Goal: Task Accomplishment & Management: Manage account settings

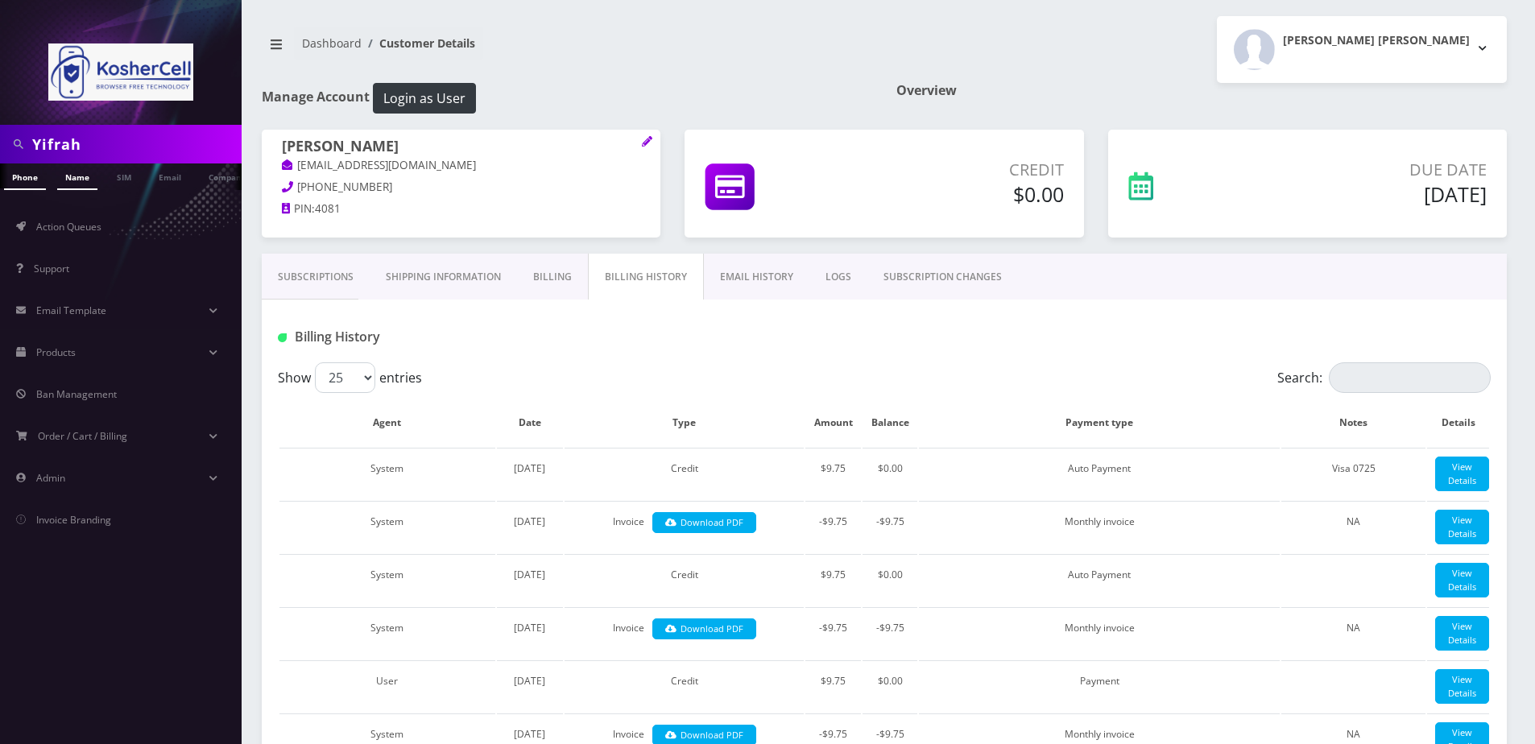
type input "Yifrah"
click at [64, 187] on link "Name" at bounding box center [77, 176] width 40 height 27
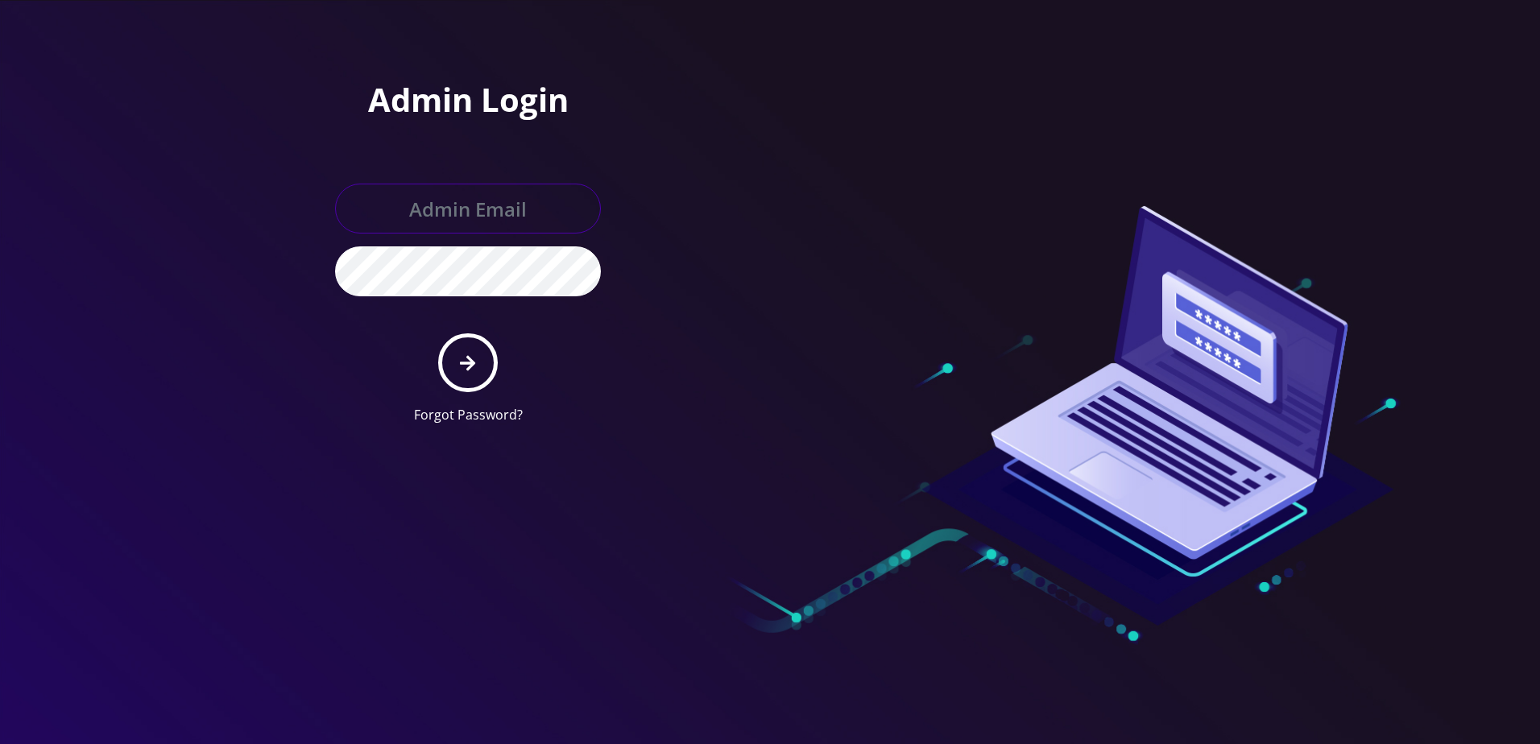
type input "larry@koshercell.org"
click at [460, 394] on form "larry@koshercell.org Forgot Password?" at bounding box center [468, 304] width 266 height 241
click at [467, 360] on icon "submit" at bounding box center [467, 363] width 15 height 18
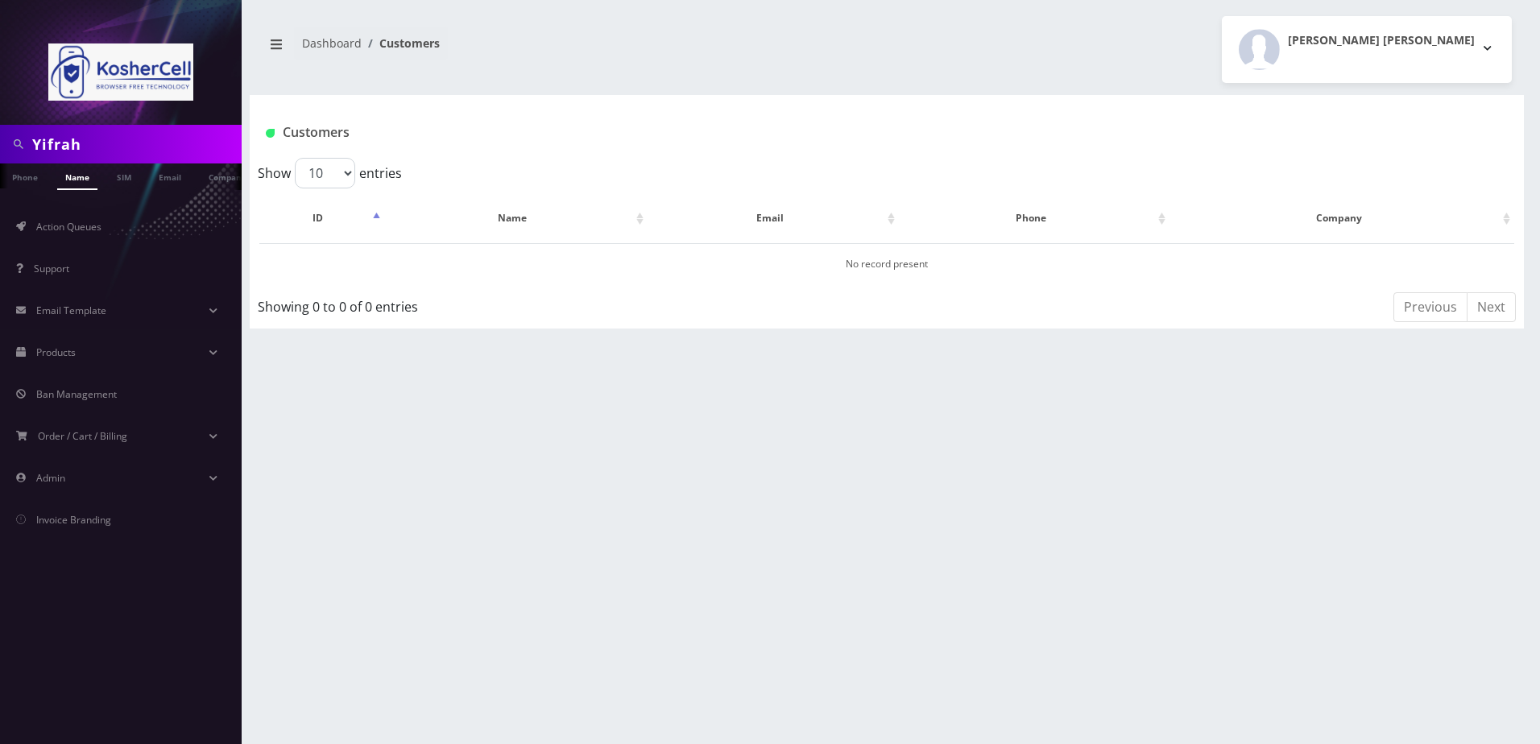
click at [133, 115] on div at bounding box center [121, 62] width 242 height 125
click at [109, 139] on input "Yifrah" at bounding box center [134, 144] width 205 height 31
click at [83, 179] on link "Name" at bounding box center [77, 176] width 40 height 27
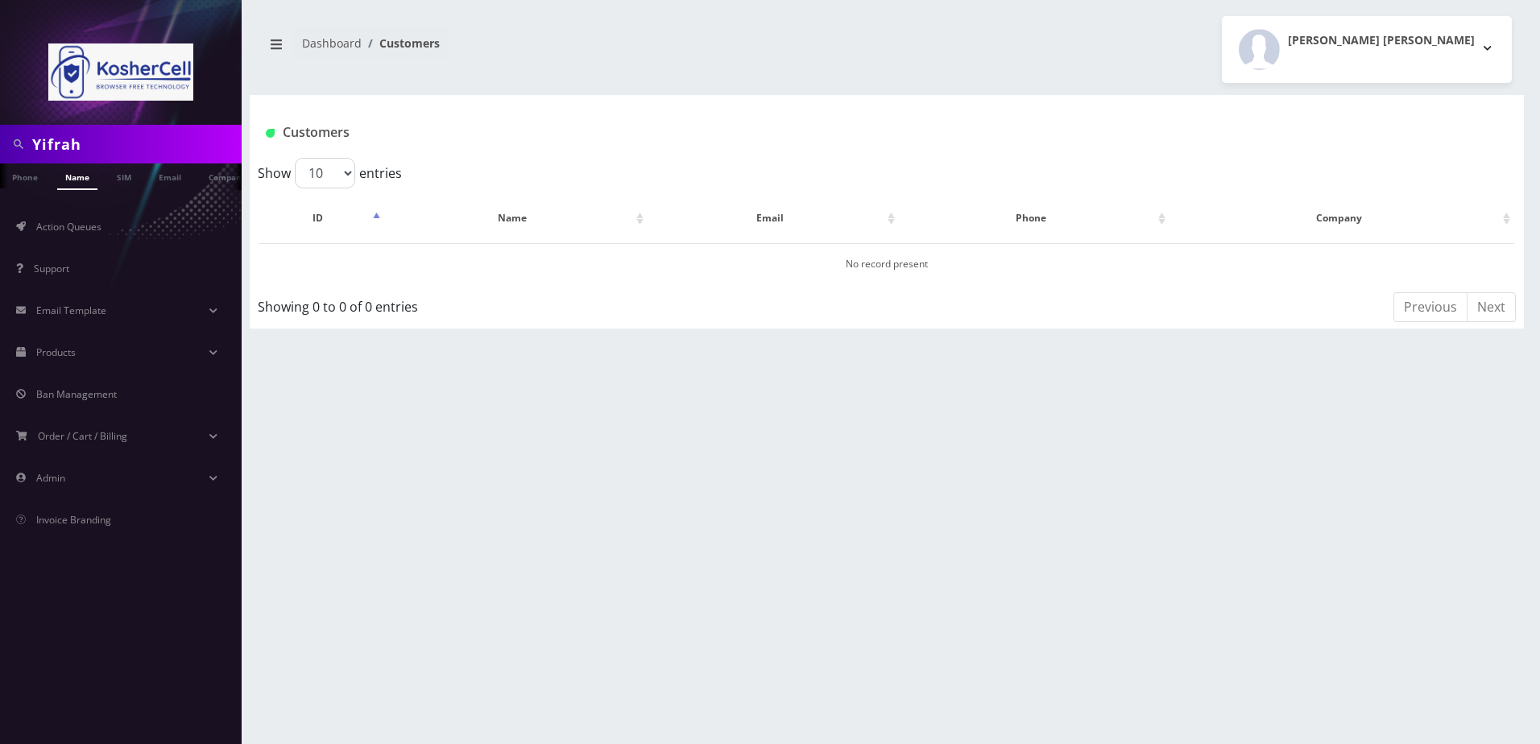
click at [75, 185] on link "Name" at bounding box center [77, 176] width 40 height 27
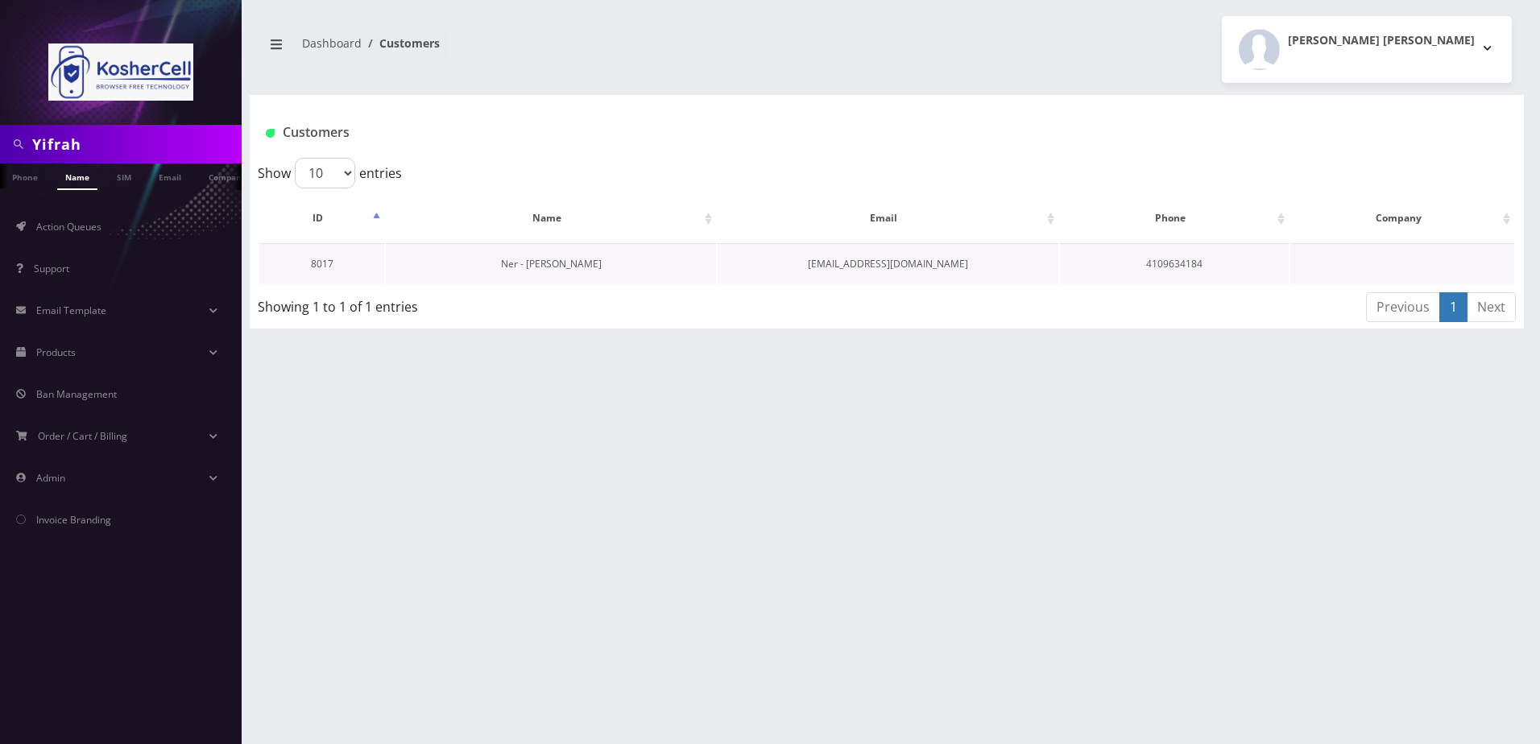
click at [530, 257] on link "Ner - [PERSON_NAME]" at bounding box center [551, 264] width 101 height 14
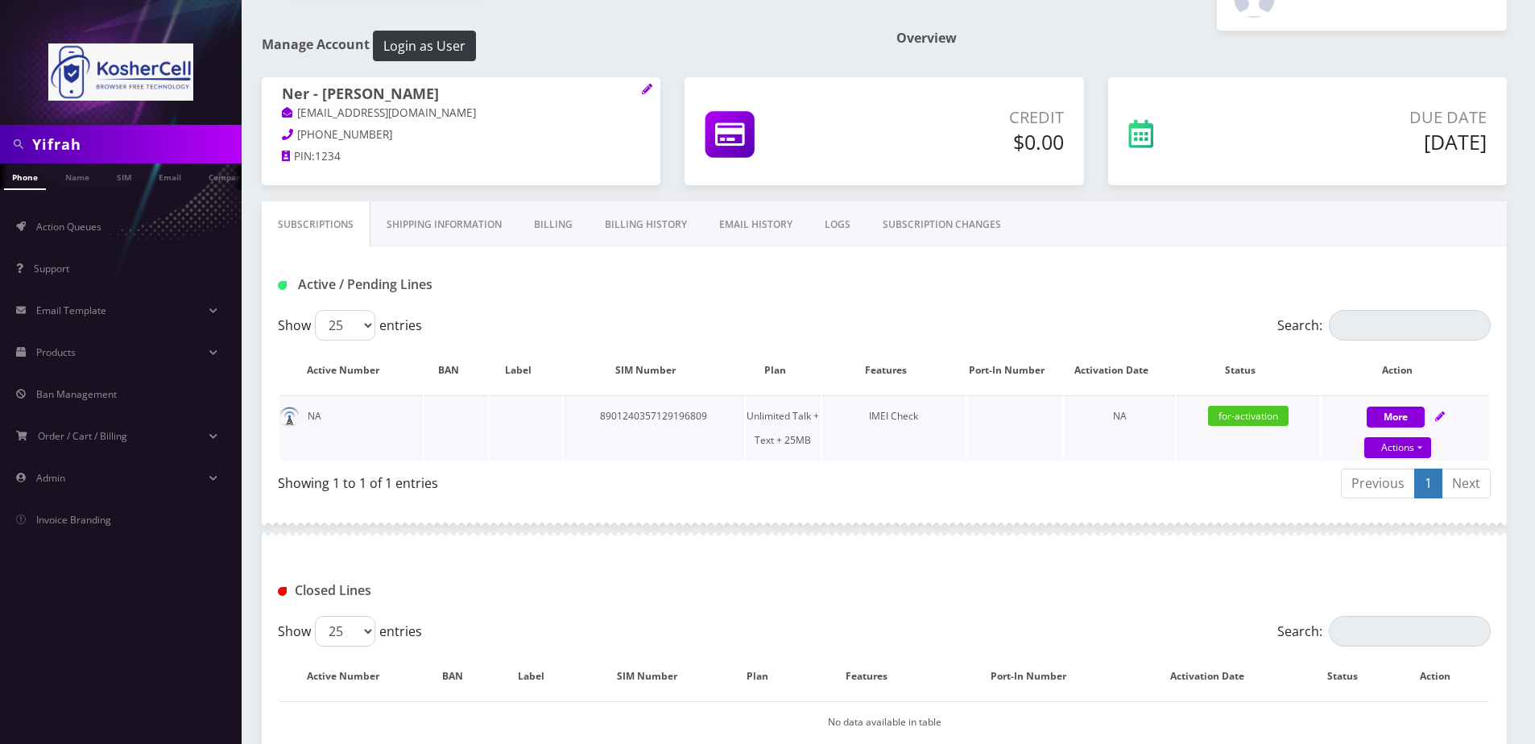
scroll to position [81, 0]
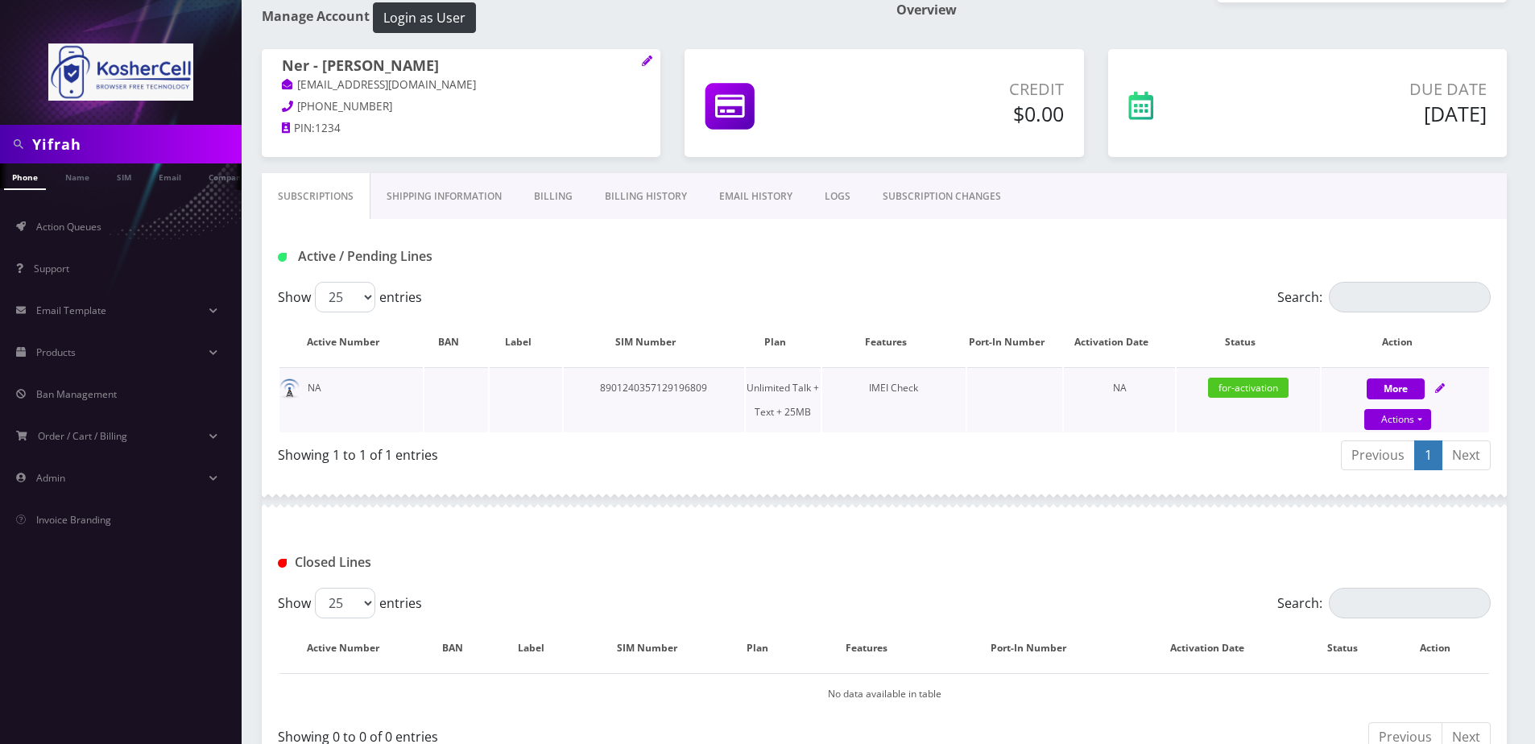
click at [1438, 384] on icon at bounding box center [1440, 388] width 10 height 10
select select "364"
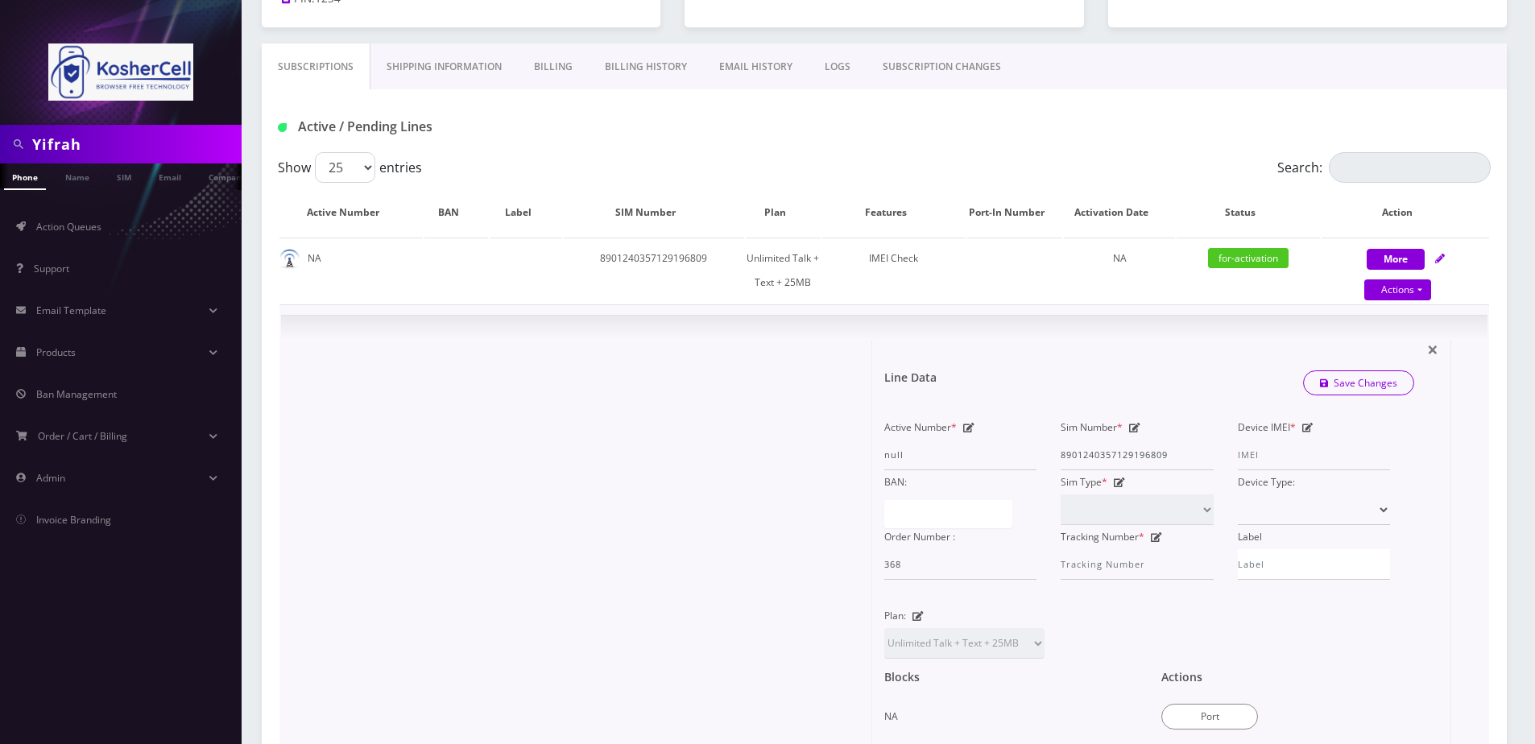
scroll to position [242, 0]
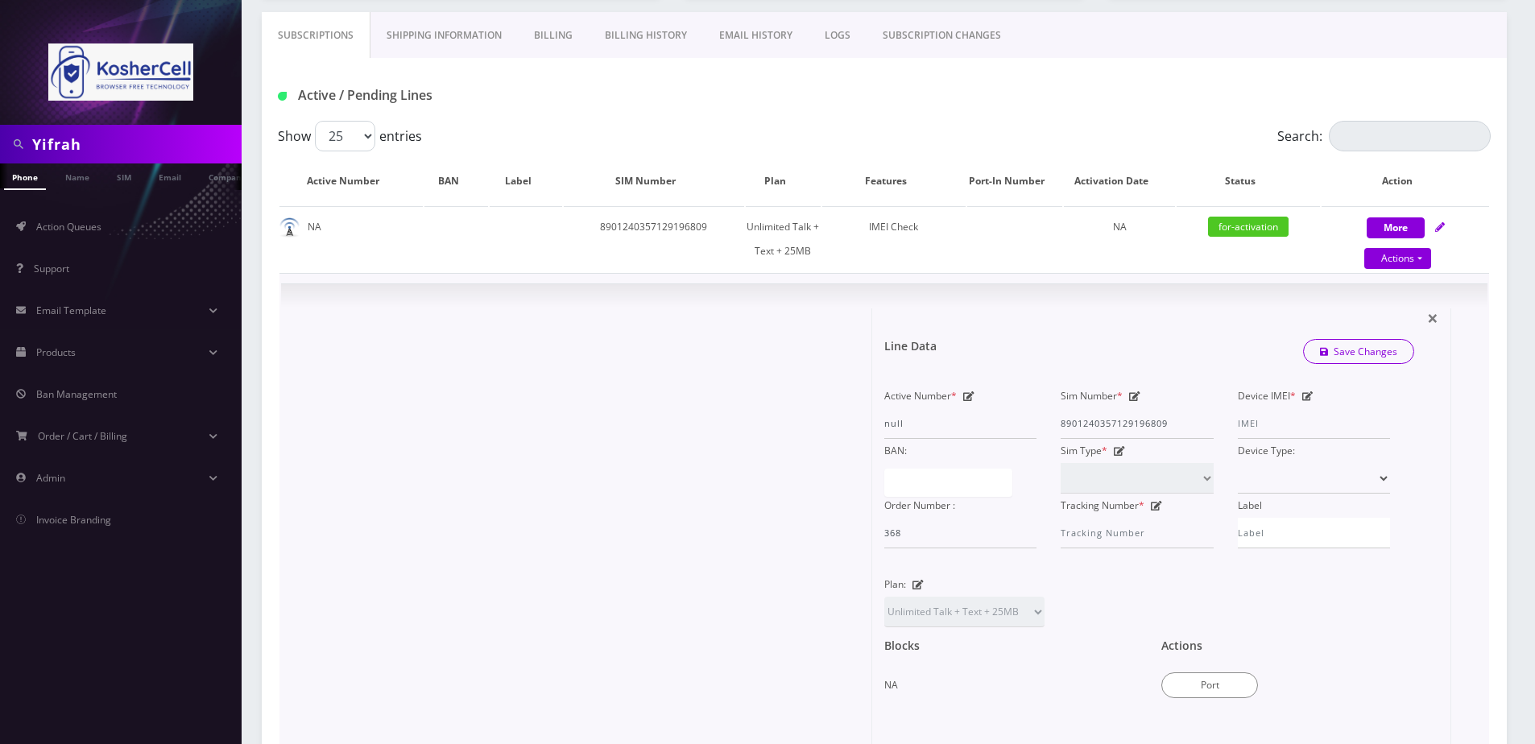
click at [1311, 397] on icon at bounding box center [1307, 396] width 11 height 10
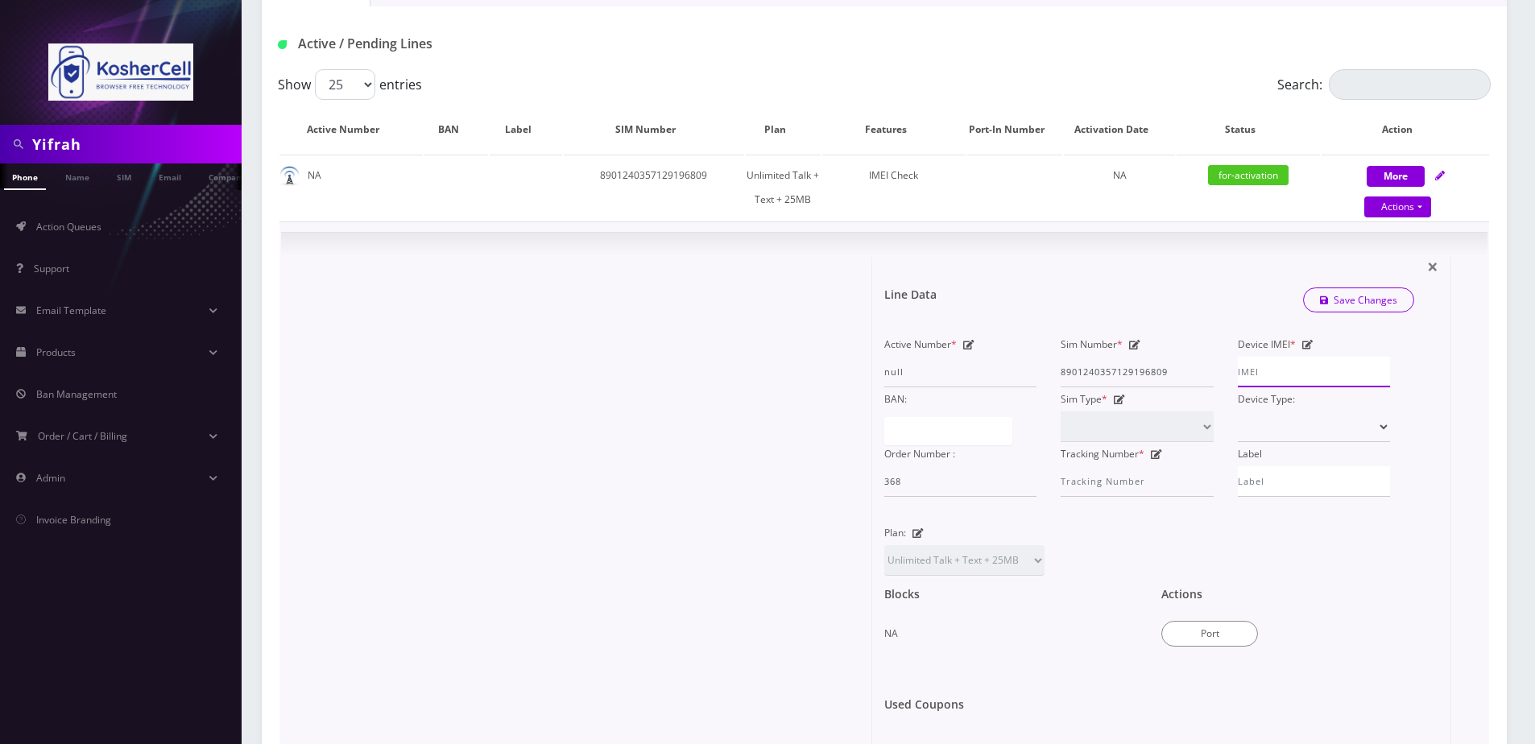
scroll to position [322, 0]
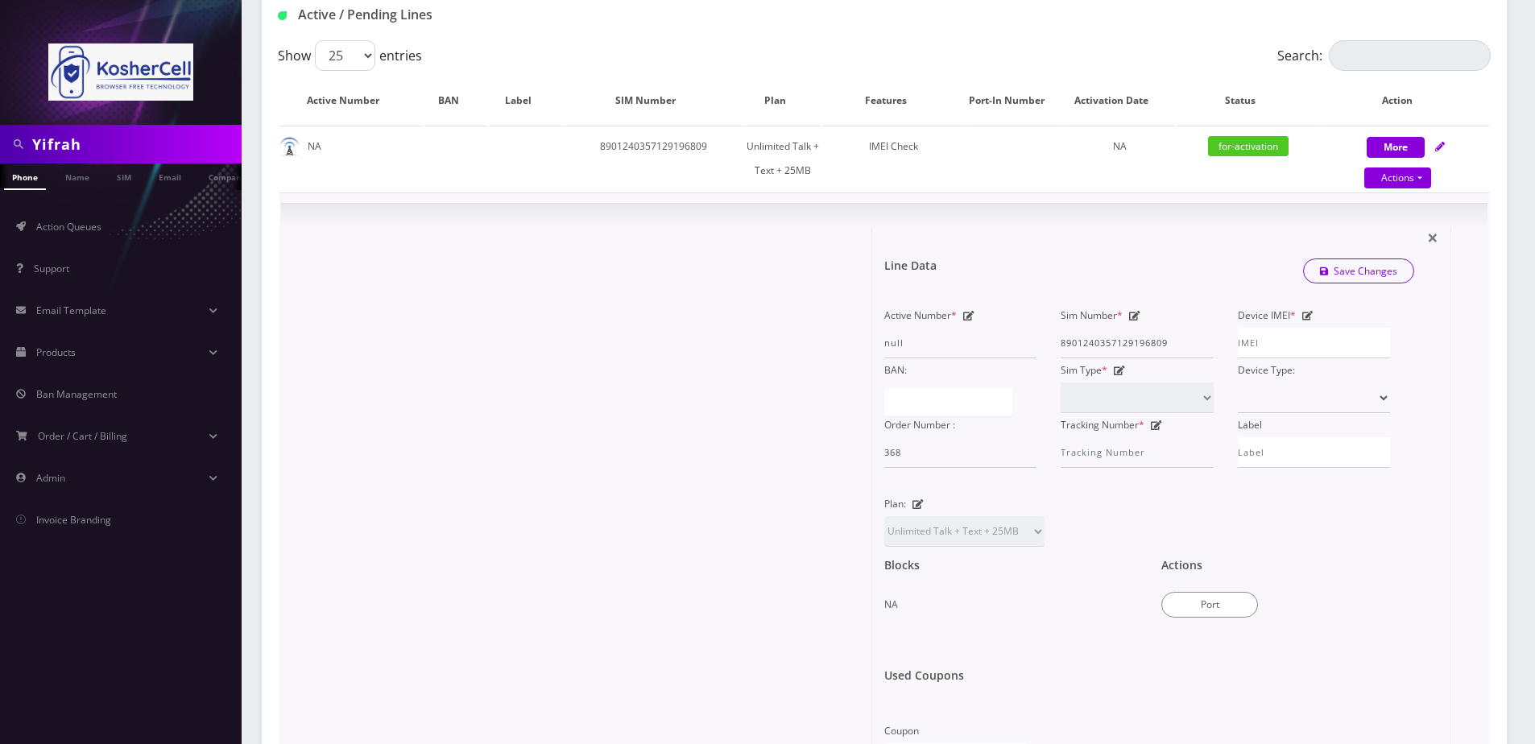
click at [875, 334] on div "Active Number * null" at bounding box center [960, 331] width 176 height 55
click at [1340, 345] on input "Device IMEI *" at bounding box center [1314, 343] width 152 height 31
click at [1268, 347] on input "Device IMEI *" at bounding box center [1314, 343] width 152 height 31
click at [1292, 337] on input "9900" at bounding box center [1314, 343] width 152 height 31
type input "990016033218114"
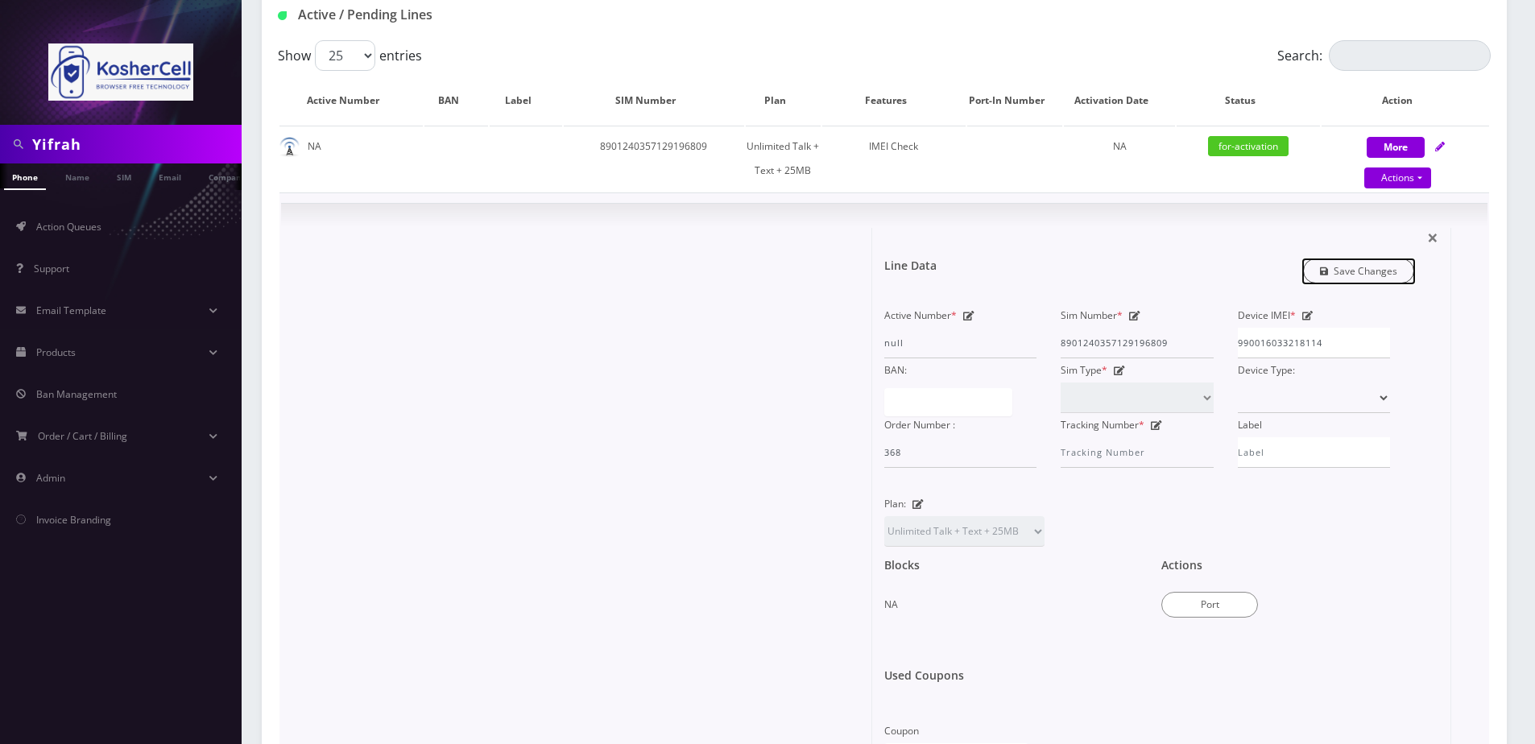
click at [1342, 272] on link "Save Changes" at bounding box center [1359, 270] width 112 height 25
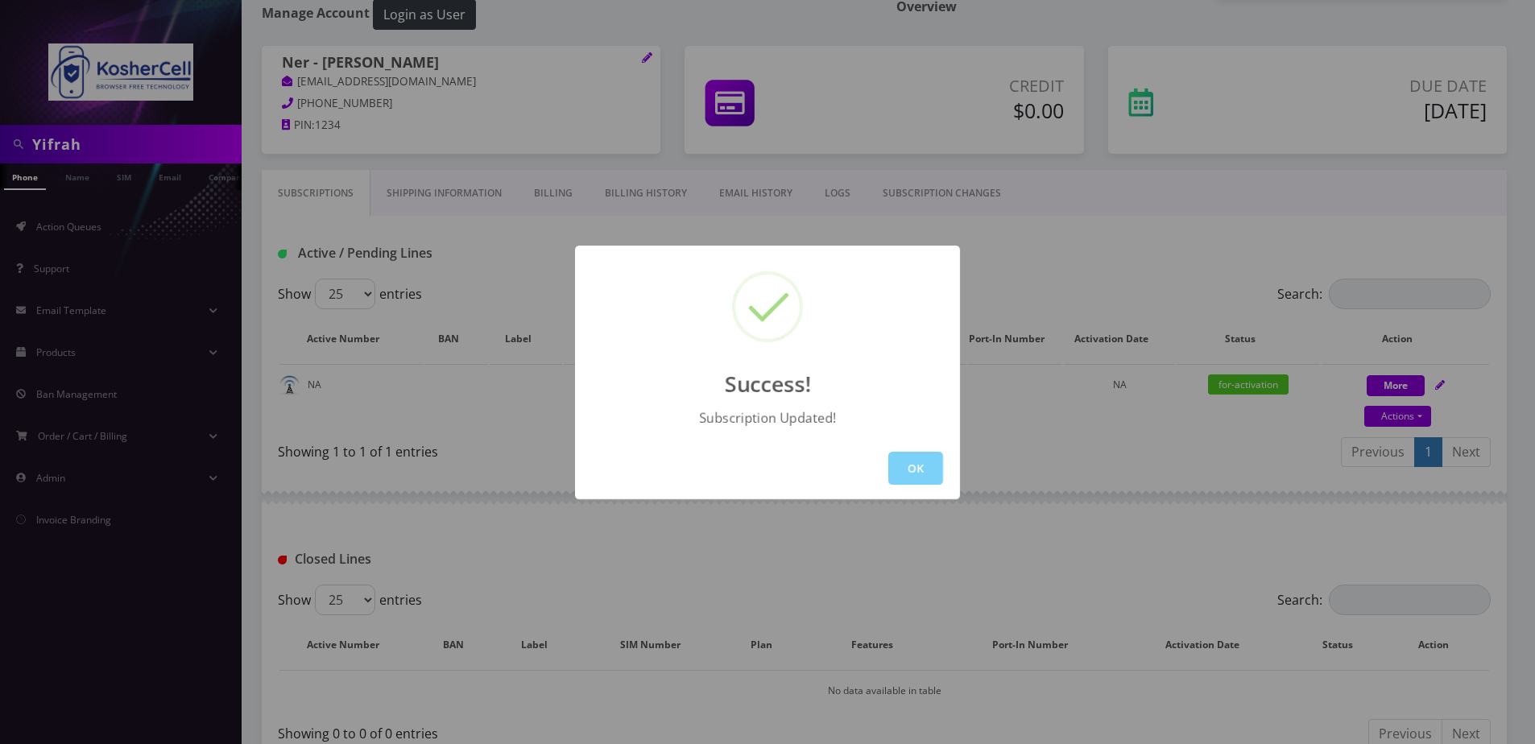
scroll to position [189, 0]
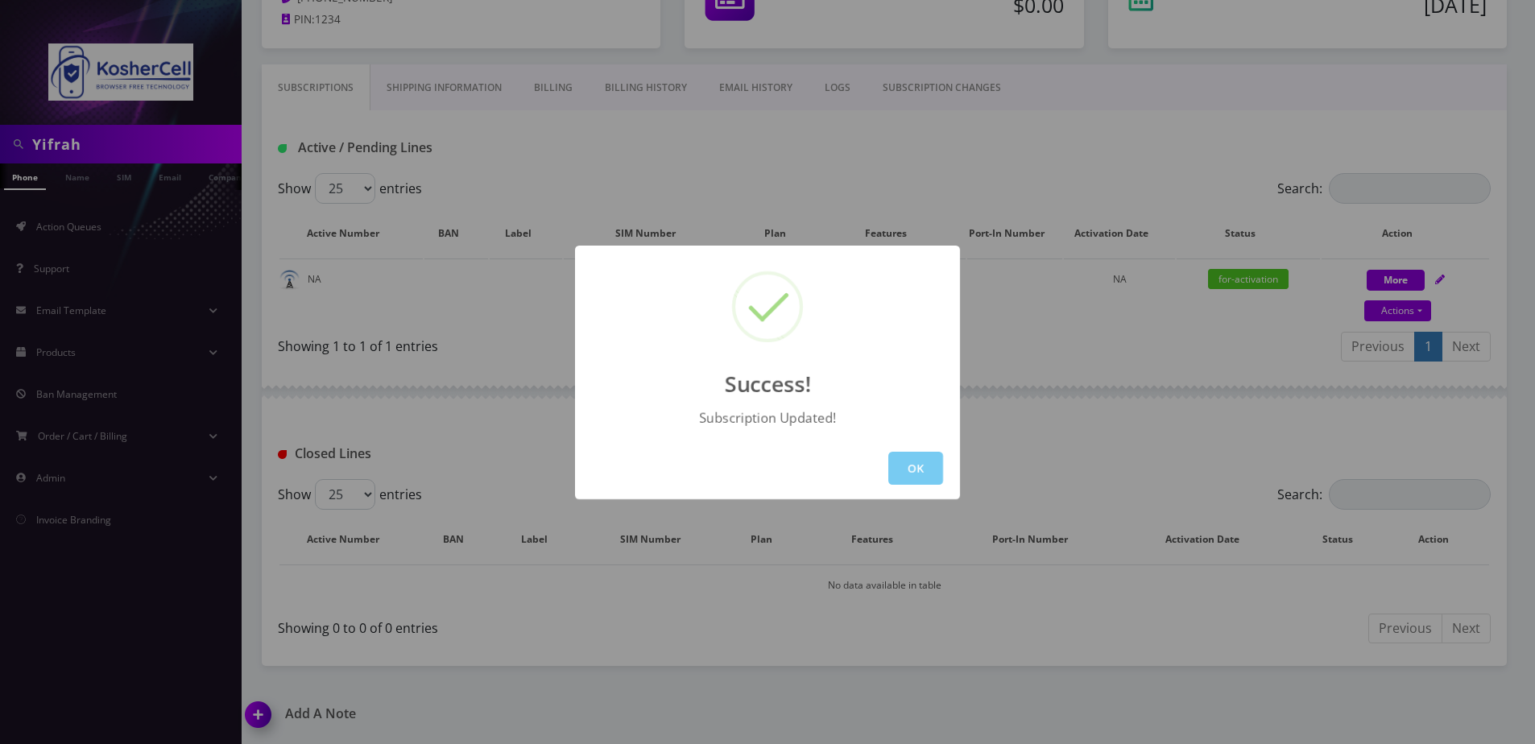
click at [938, 461] on button "OK" at bounding box center [915, 468] width 55 height 33
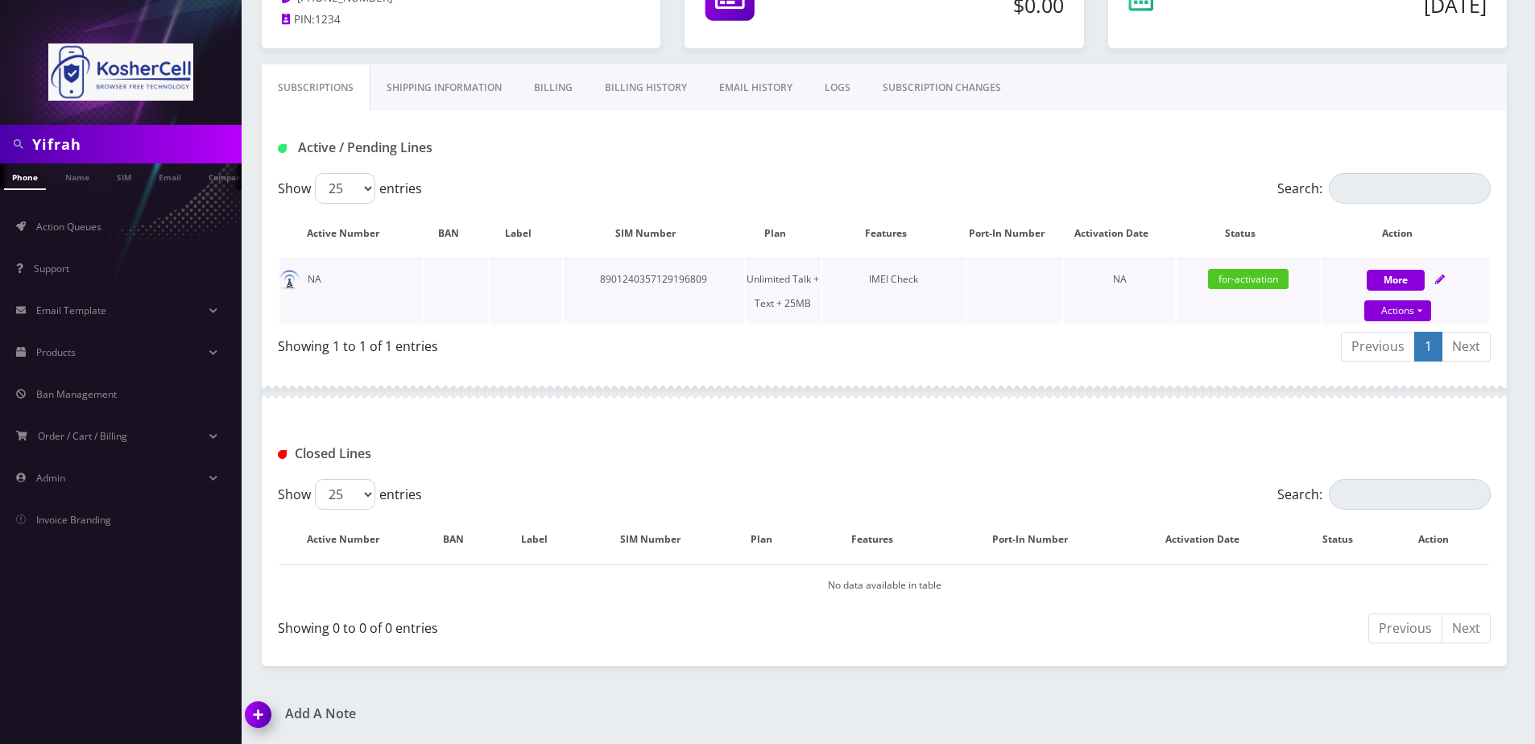
click at [1442, 283] on icon at bounding box center [1440, 280] width 10 height 10
select select "364"
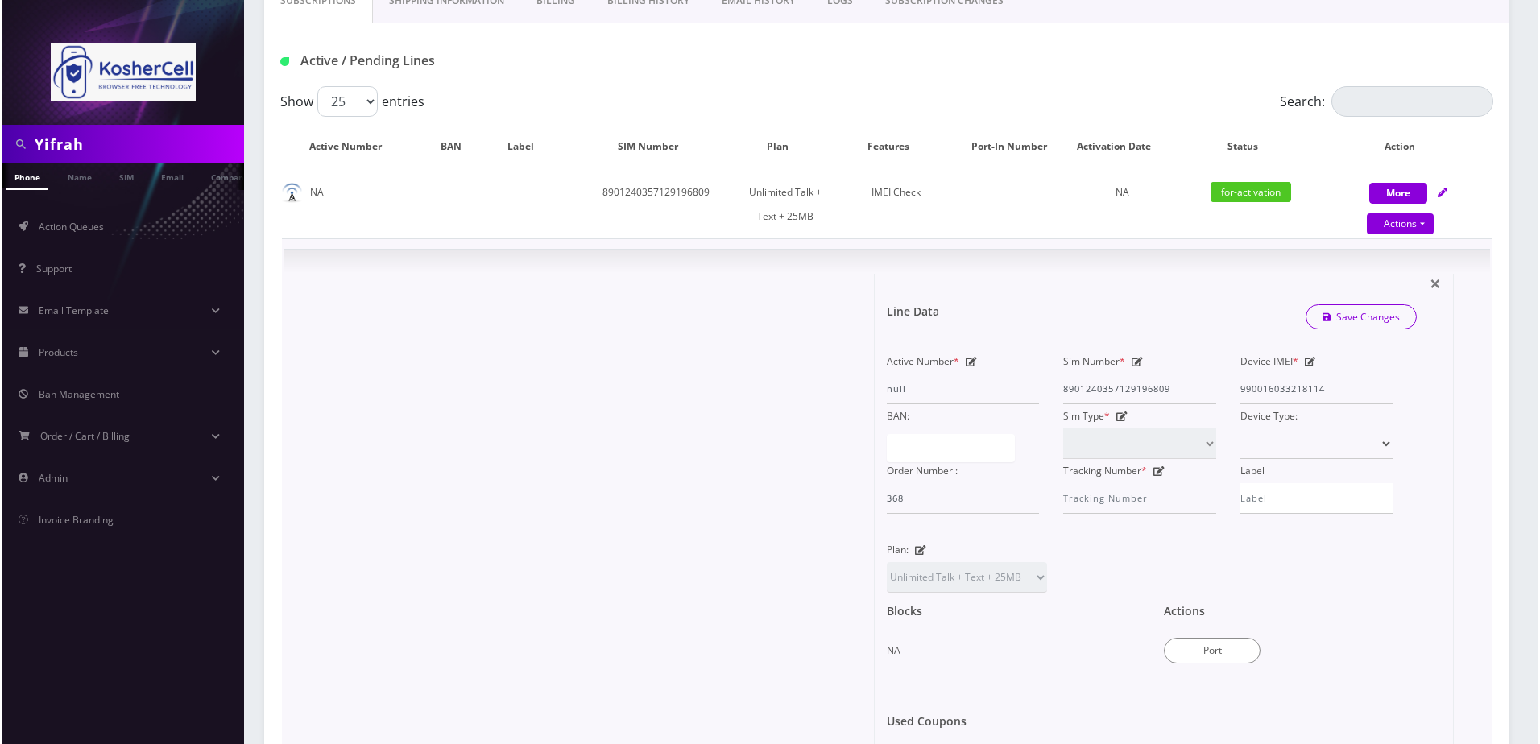
scroll to position [431, 0]
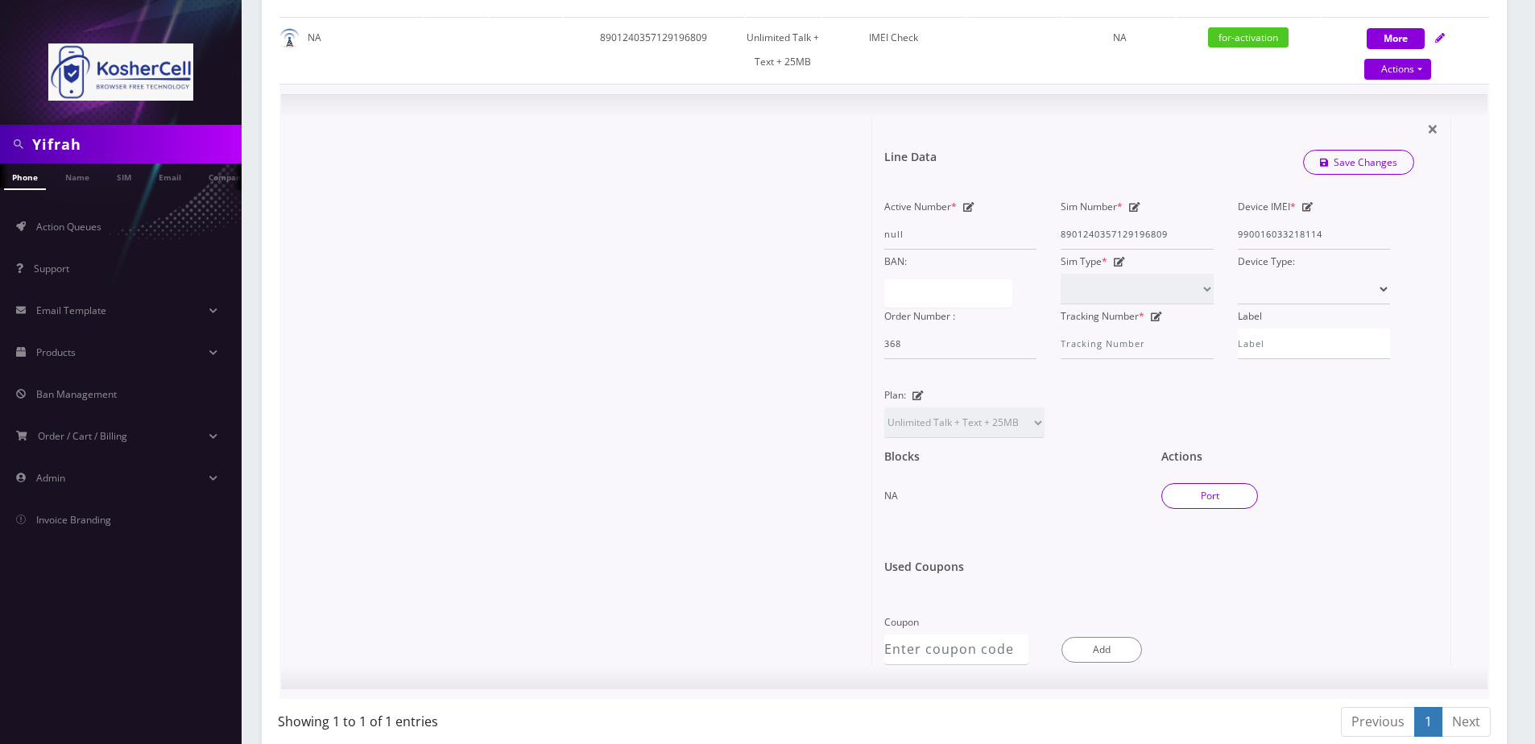
click at [1206, 488] on button "Port" at bounding box center [1209, 496] width 97 height 26
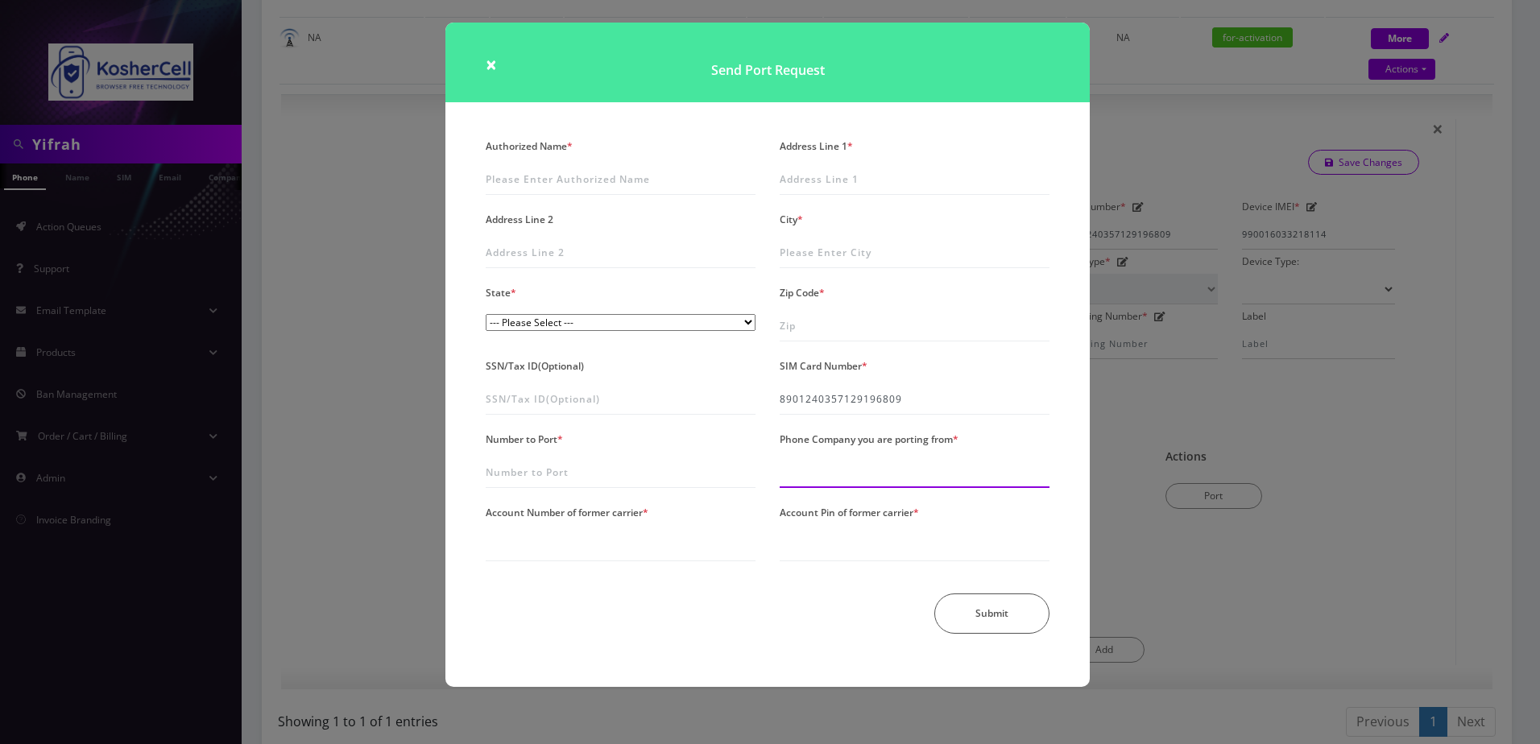
click at [811, 484] on input "Phone Company you are porting from *" at bounding box center [914, 472] width 270 height 31
click at [588, 473] on input "Number to Port *" at bounding box center [621, 472] width 270 height 31
click at [531, 476] on input "Number to Port *" at bounding box center [621, 472] width 270 height 31
click at [521, 462] on input "Number to Port *" at bounding box center [621, 472] width 270 height 31
type input "6672127512"
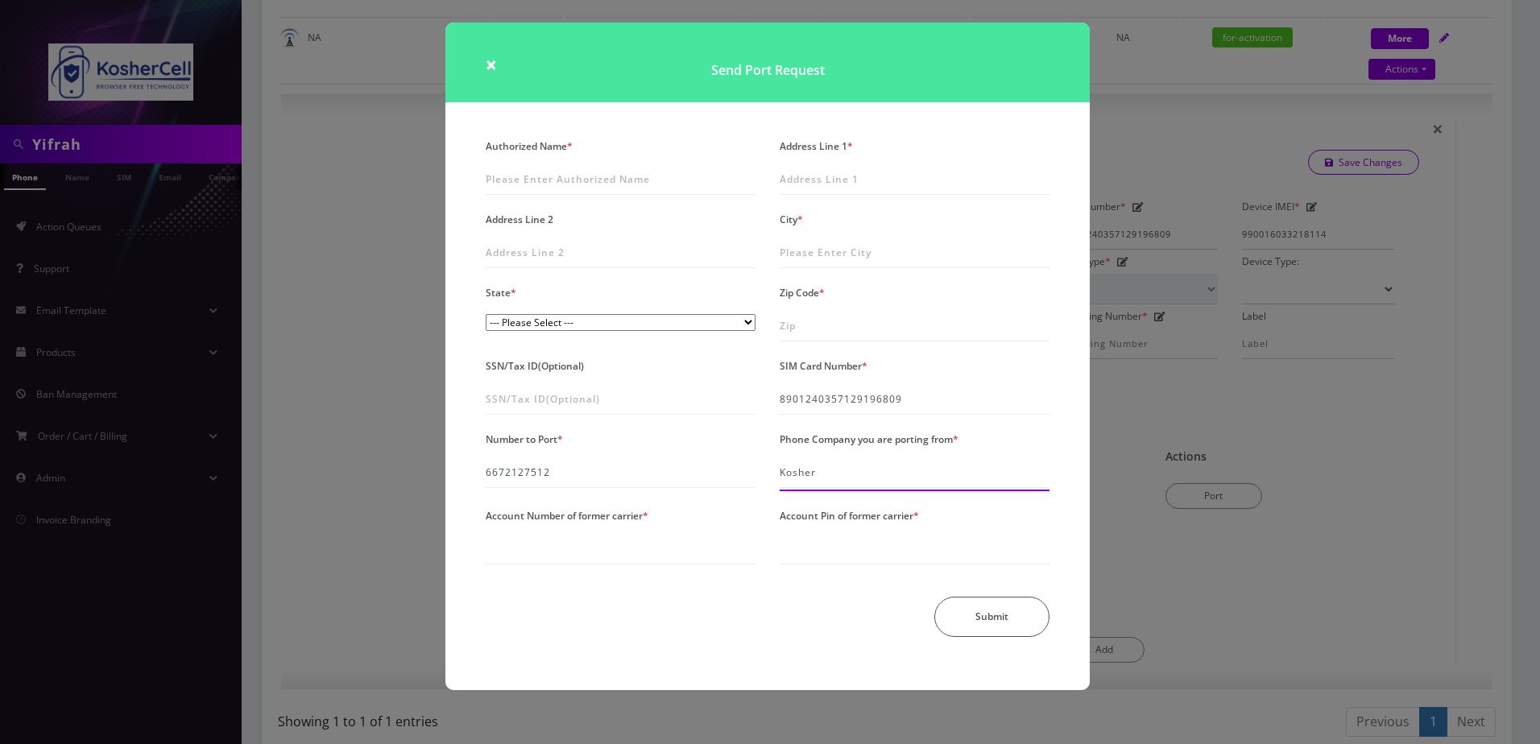
click at [833, 468] on input "Kosher" at bounding box center [914, 472] width 270 height 31
click at [833, 467] on input "Kosher" at bounding box center [914, 472] width 270 height 31
type input "T-Mobile"
click at [666, 550] on input "Account Number of former carrier *" at bounding box center [621, 549] width 270 height 31
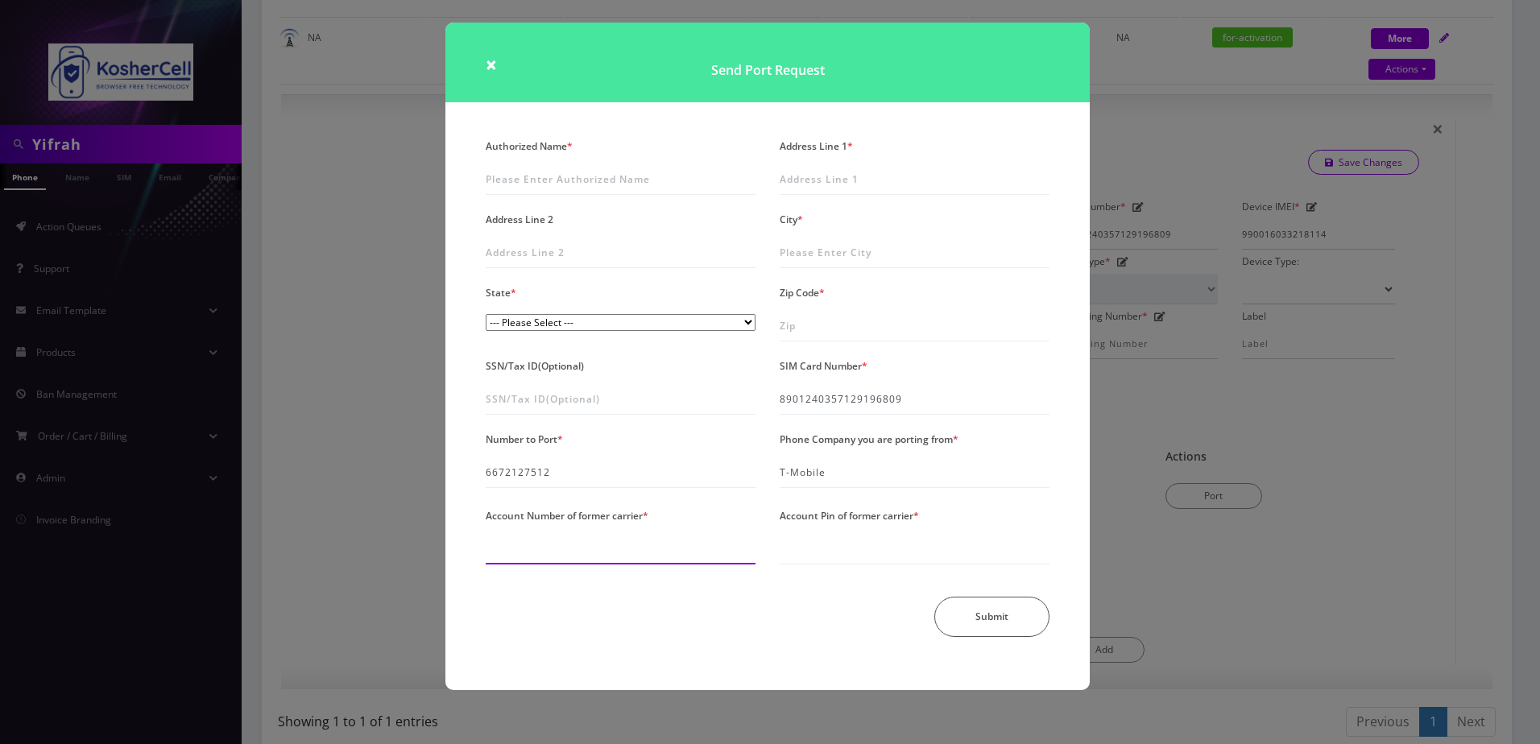
click at [534, 542] on input "Account Number of former carrier *" at bounding box center [621, 549] width 270 height 31
click at [589, 627] on div "Submit" at bounding box center [767, 617] width 588 height 40
click at [578, 544] on input "Account Number of former carrier *" at bounding box center [621, 549] width 270 height 31
type input "21892096"
click at [846, 552] on input "Account Pin of former carrier *" at bounding box center [914, 549] width 270 height 31
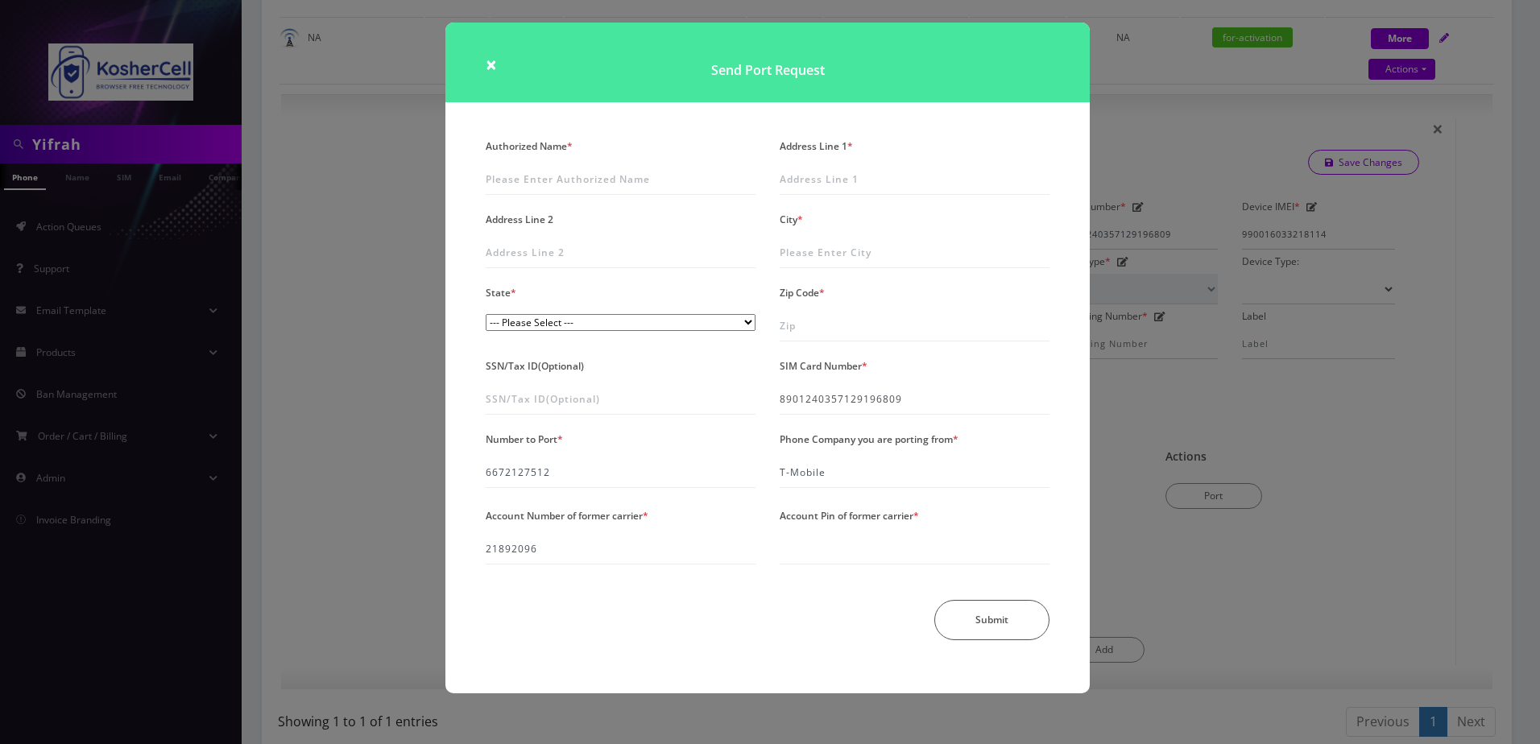
click at [800, 631] on div "Submit" at bounding box center [767, 620] width 588 height 40
drag, startPoint x: 822, startPoint y: 555, endPoint x: 930, endPoint y: 551, distance: 108.0
click at [822, 555] on input "Account Pin of former carrier *" at bounding box center [914, 549] width 270 height 31
click at [782, 556] on input "Account Pin of former carrier *" at bounding box center [914, 549] width 270 height 31
type input "933127"
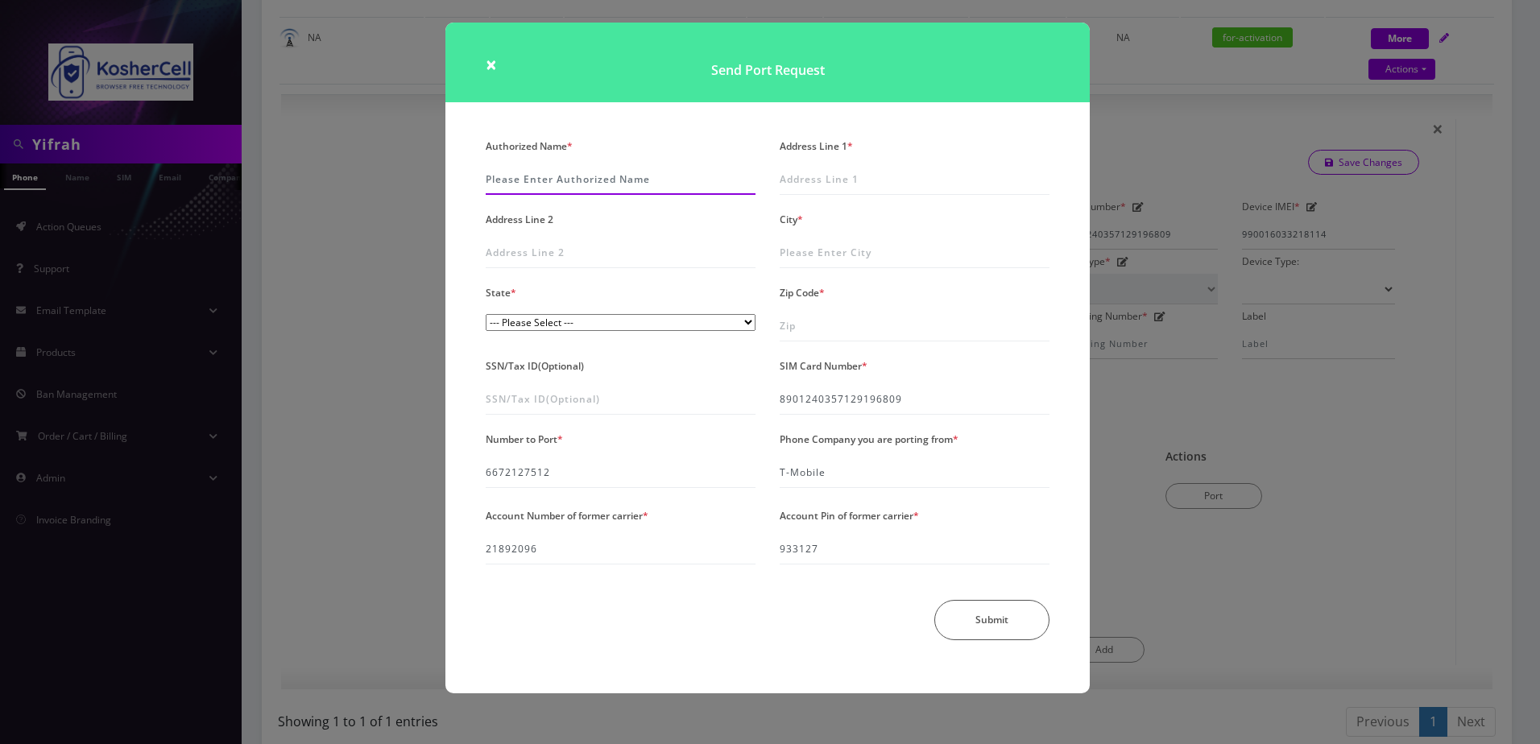
click at [606, 178] on input "Authorized Name *" at bounding box center [621, 179] width 270 height 31
click at [808, 126] on div "Send Port Request" at bounding box center [767, 79] width 668 height 112
click at [809, 179] on input "Address Line 1 *" at bounding box center [914, 179] width 270 height 31
type input "[STREET_ADDRESS][PERSON_NAME]"
type input "[GEOGRAPHIC_DATA]"
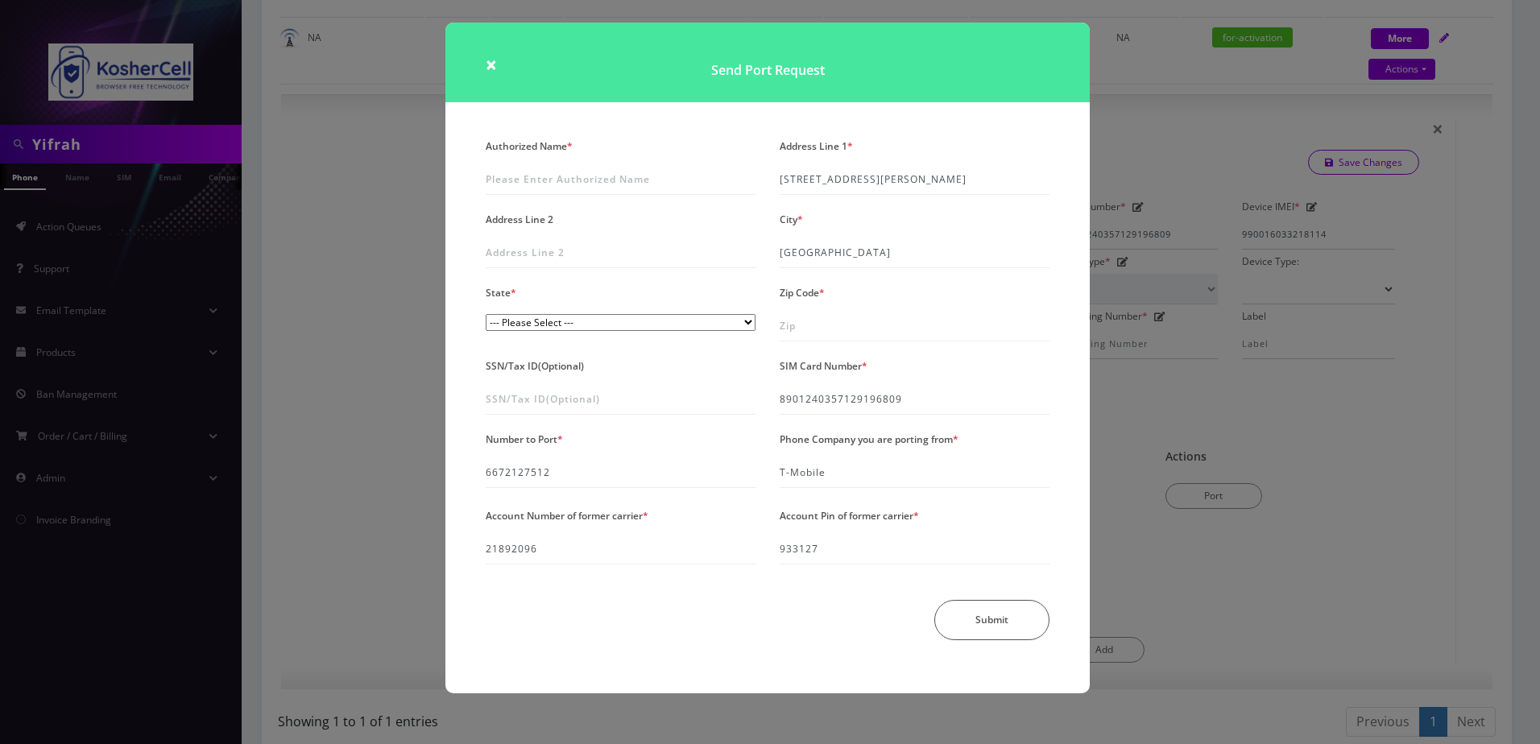
select select "MD"
type input "21215"
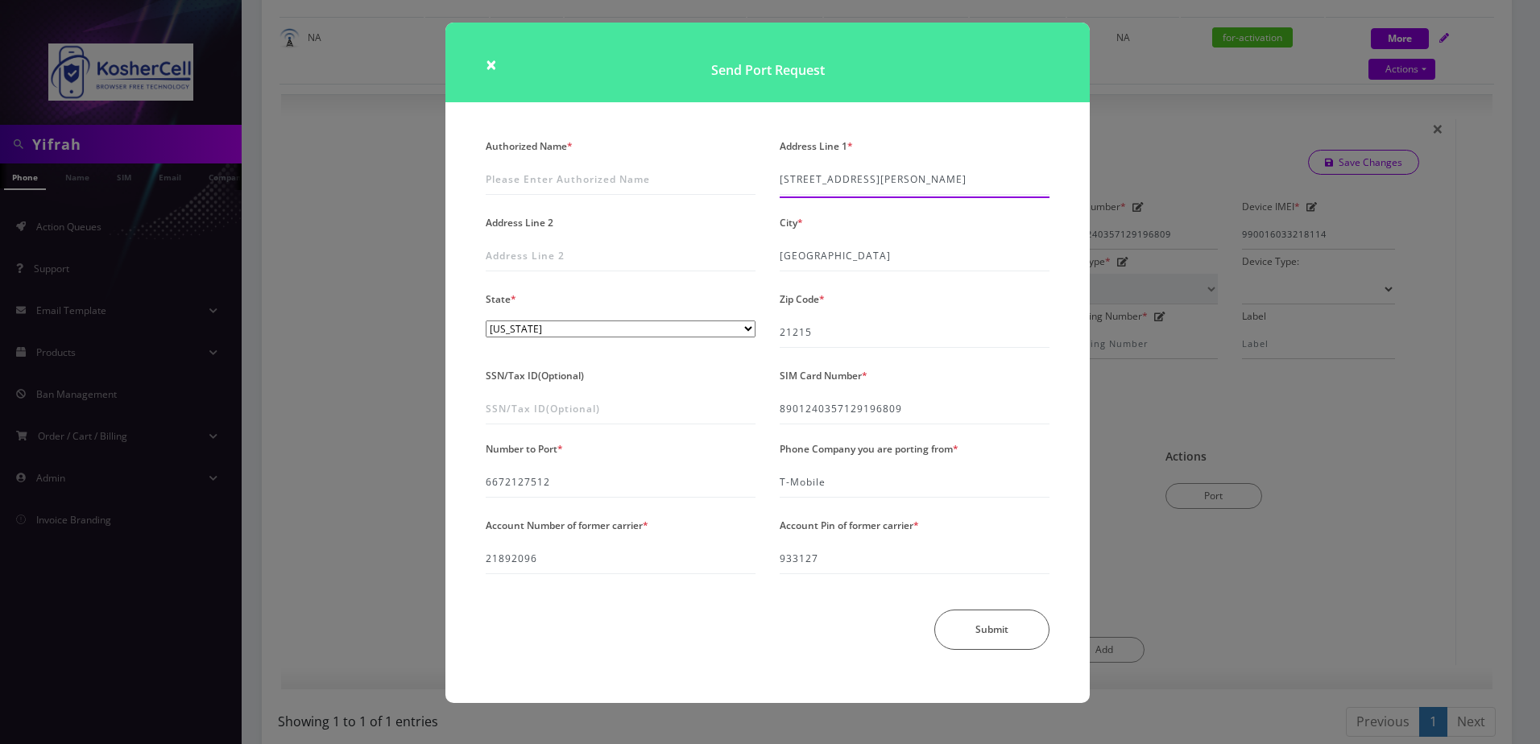
click at [851, 180] on input "[STREET_ADDRESS][PERSON_NAME]" at bounding box center [914, 179] width 270 height 31
type input "[STREET_ADDRESS][PERSON_NAME]"
click at [788, 110] on div "Send Port Request" at bounding box center [767, 79] width 668 height 112
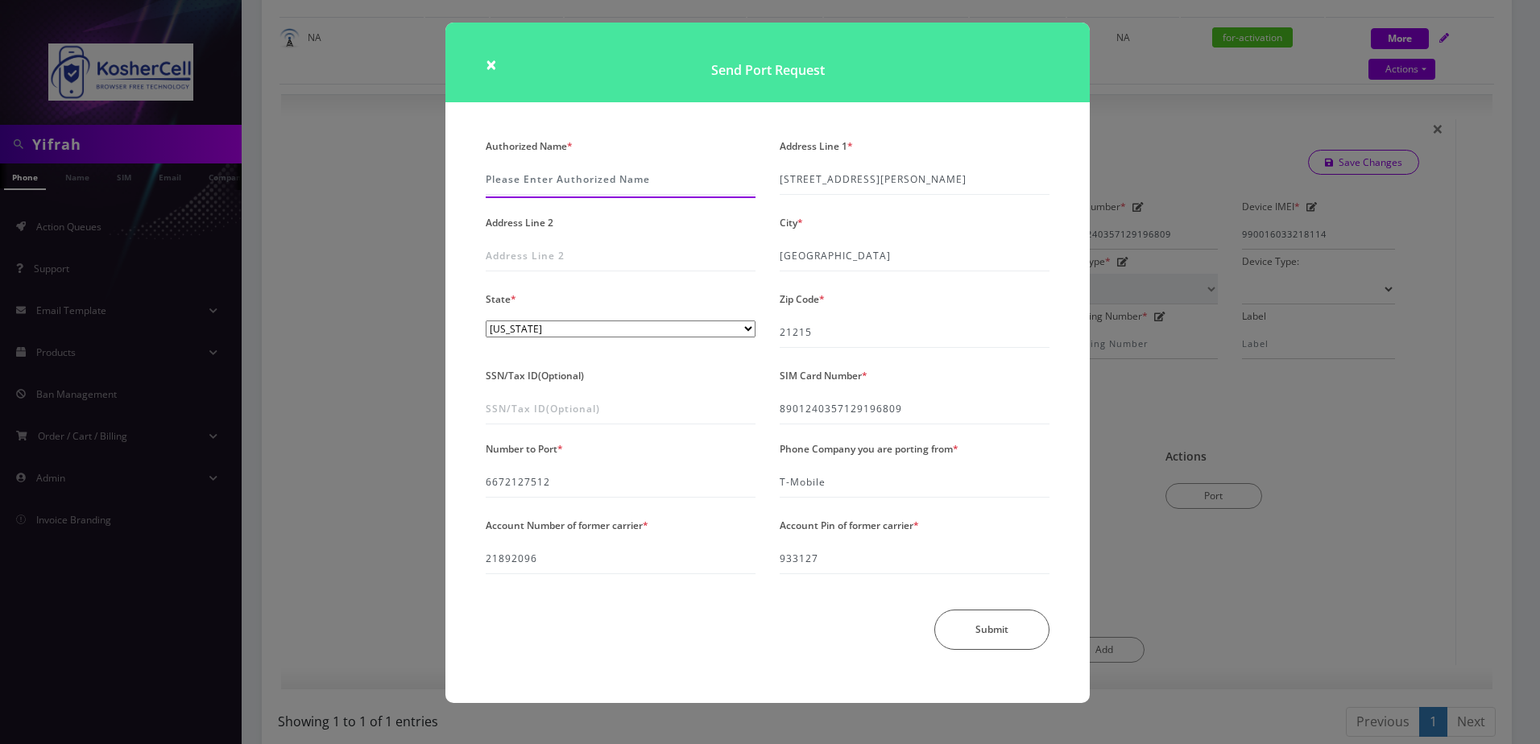
click at [576, 184] on input "Authorized Name *" at bounding box center [621, 179] width 270 height 31
type input "[PERSON_NAME]"
click at [737, 649] on div "Submit" at bounding box center [767, 630] width 588 height 40
click at [984, 631] on button "Submit" at bounding box center [991, 630] width 115 height 40
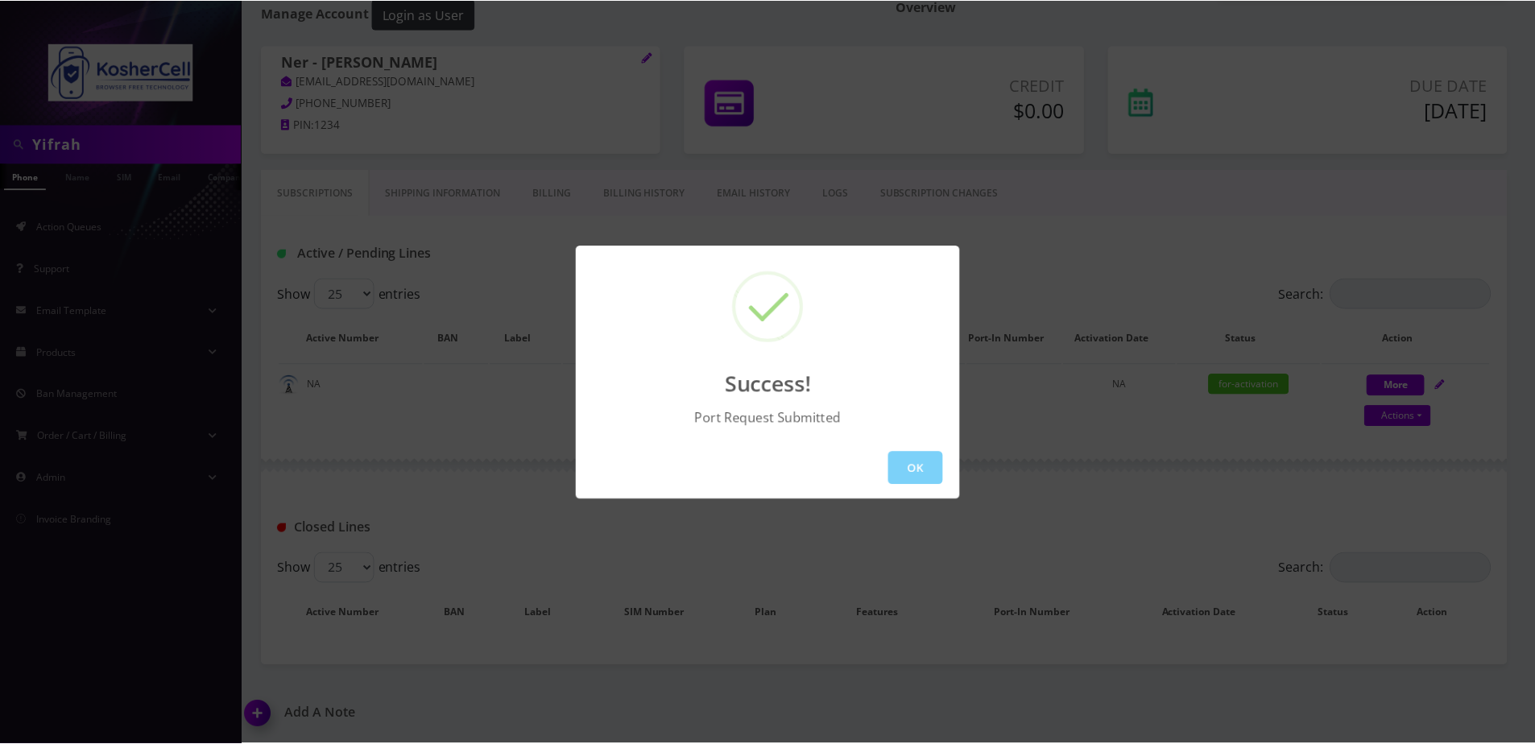
scroll to position [189, 0]
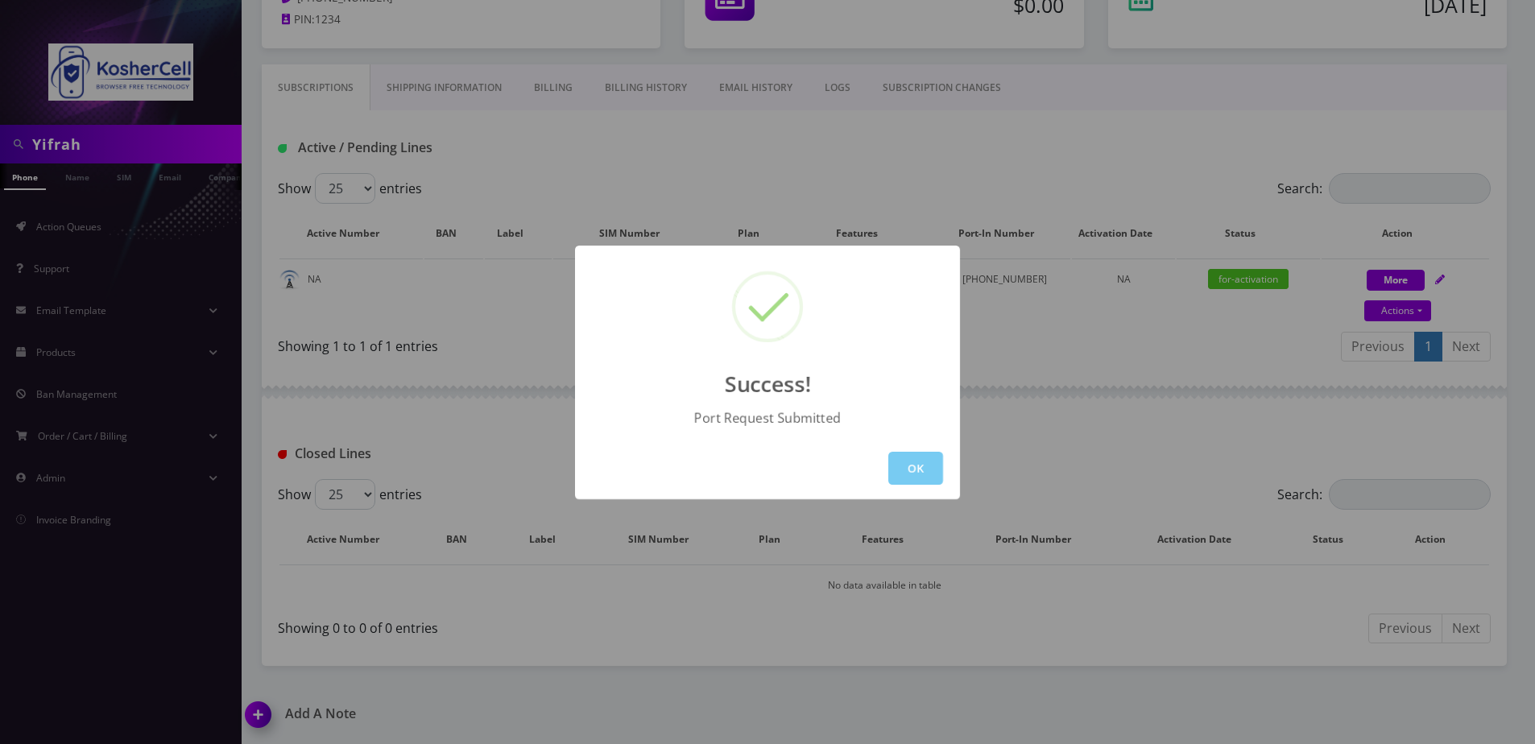
click at [927, 460] on button "OK" at bounding box center [915, 468] width 55 height 33
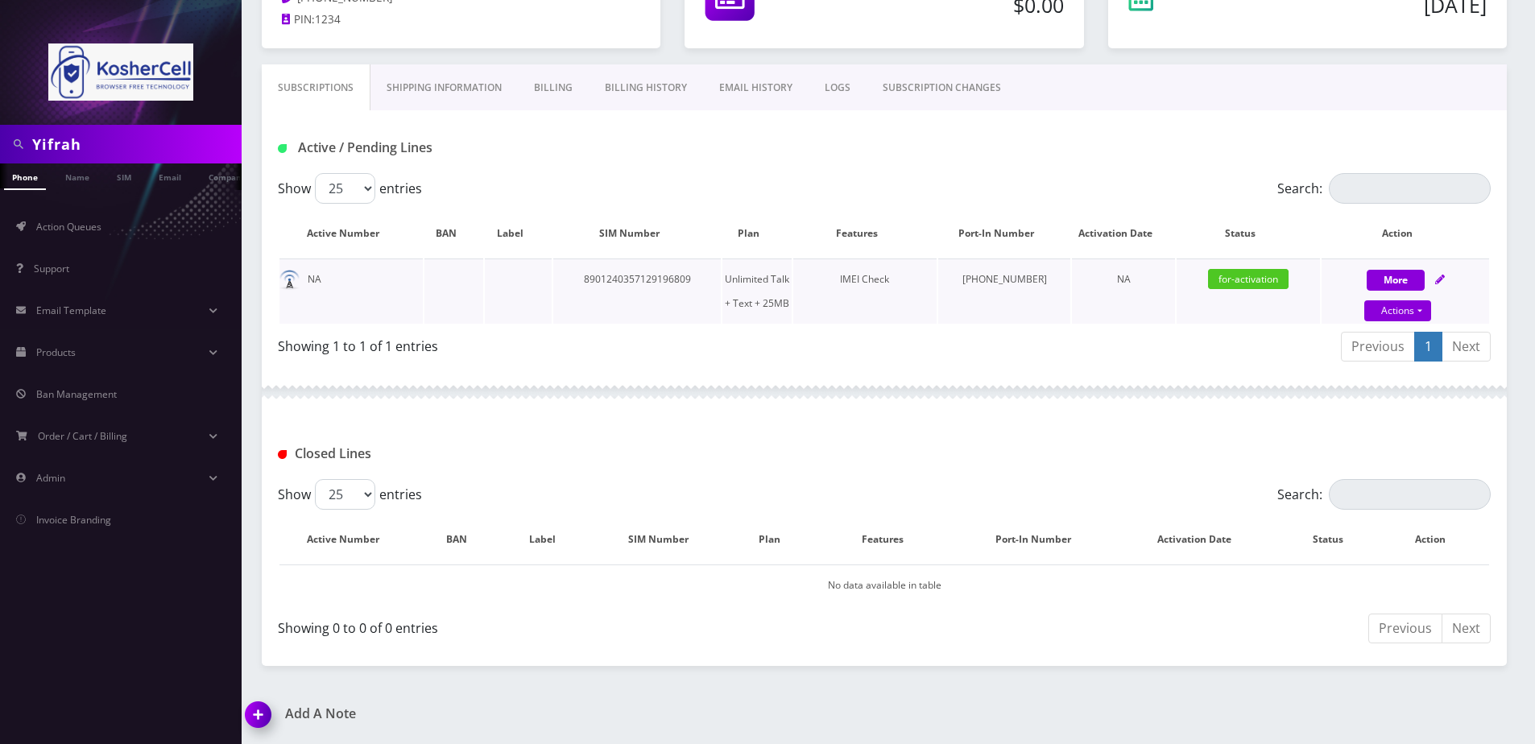
click at [1445, 275] on icon at bounding box center [1440, 280] width 10 height 10
select select "364"
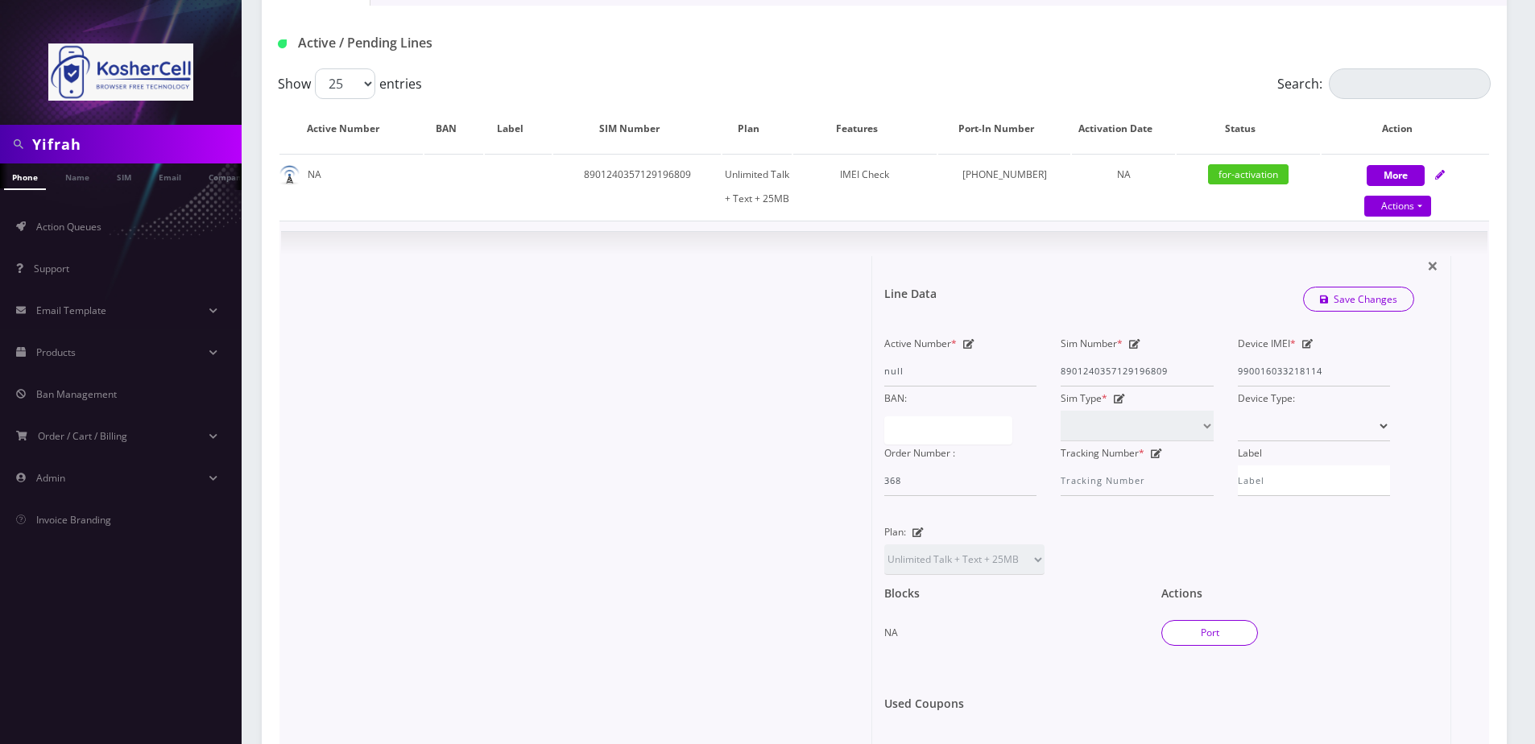
scroll to position [431, 0]
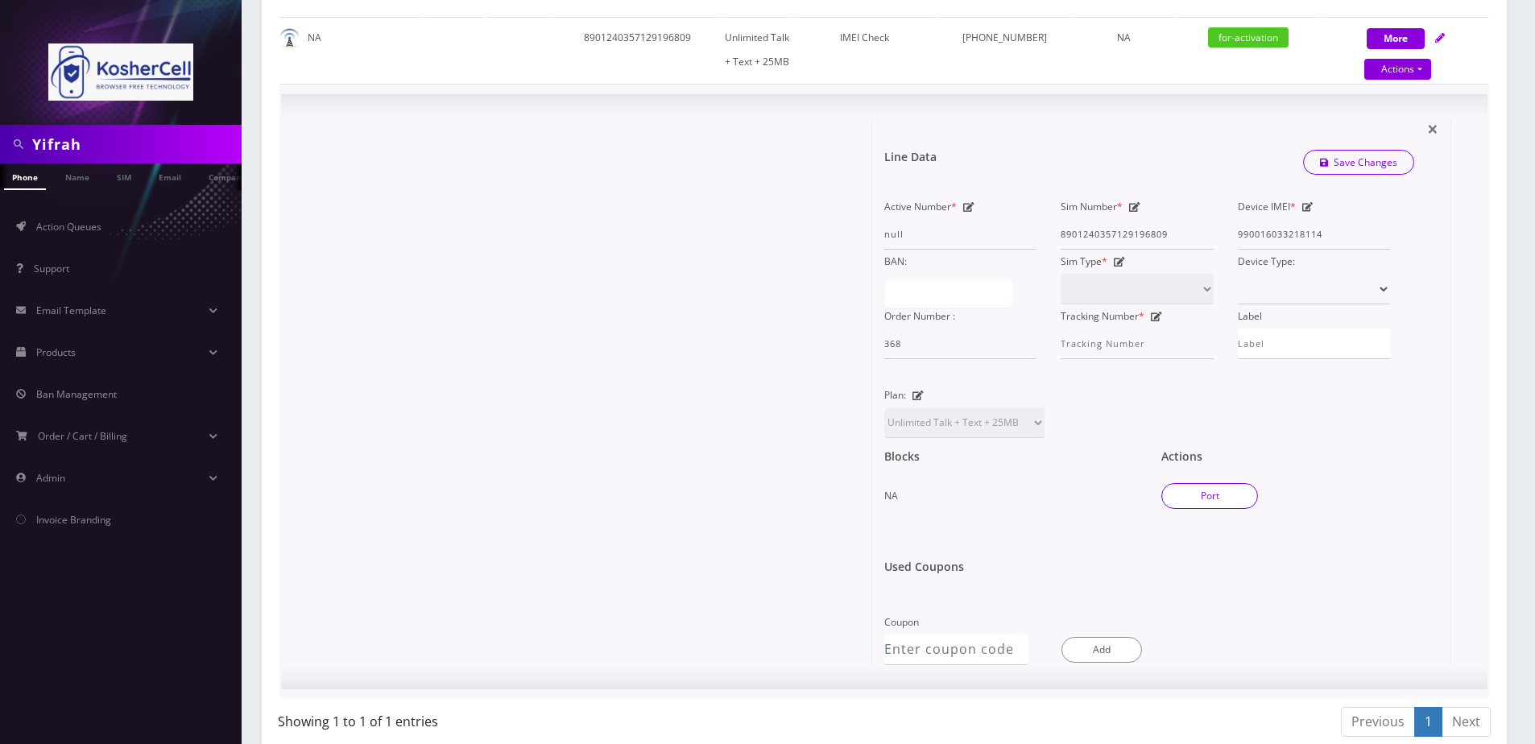
click at [1199, 501] on button "Port" at bounding box center [1209, 496] width 97 height 26
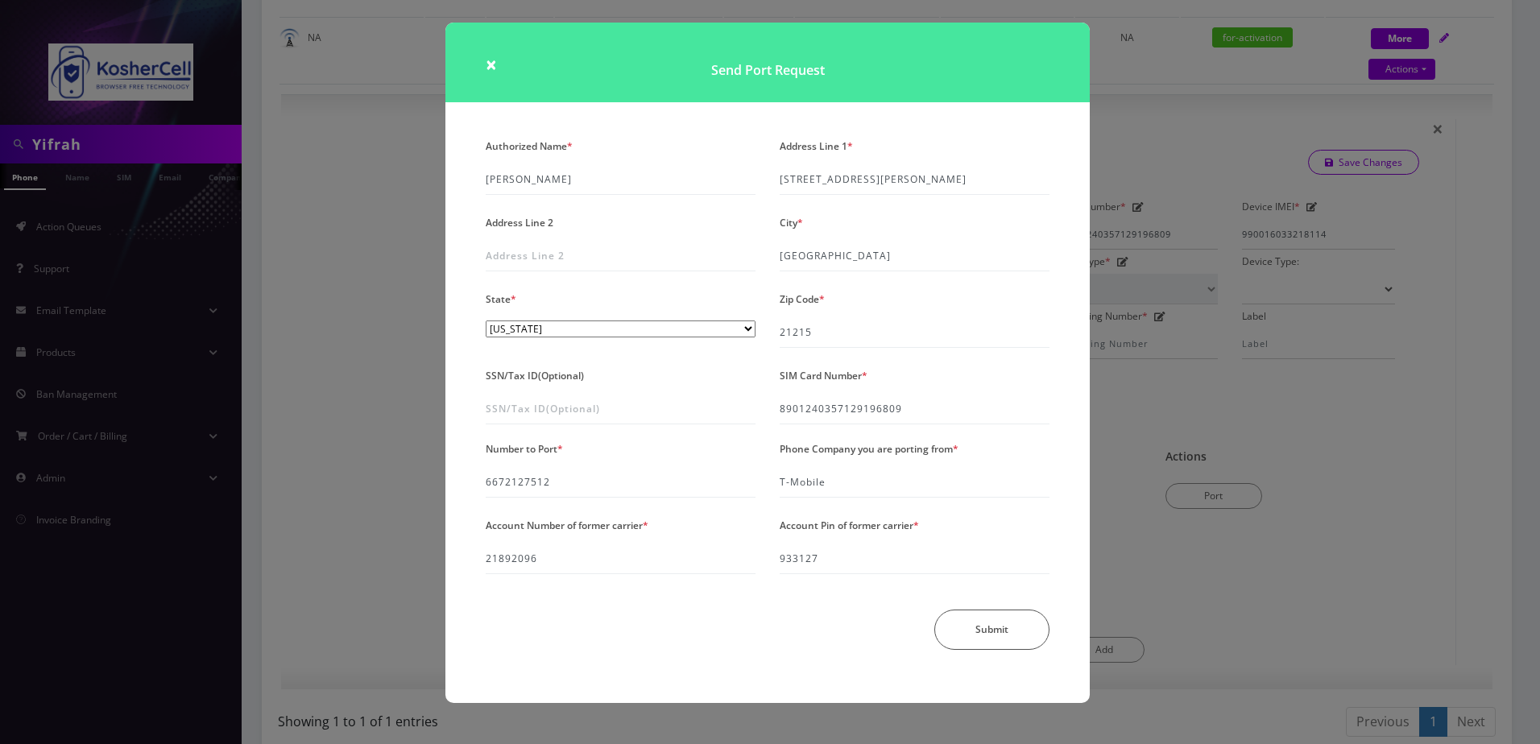
click at [313, 251] on div "× Send Port Request Authorized Name * [PERSON_NAME] Address Line 1 * [STREET_AD…" at bounding box center [770, 372] width 1540 height 744
